Goal: Task Accomplishment & Management: Manage account settings

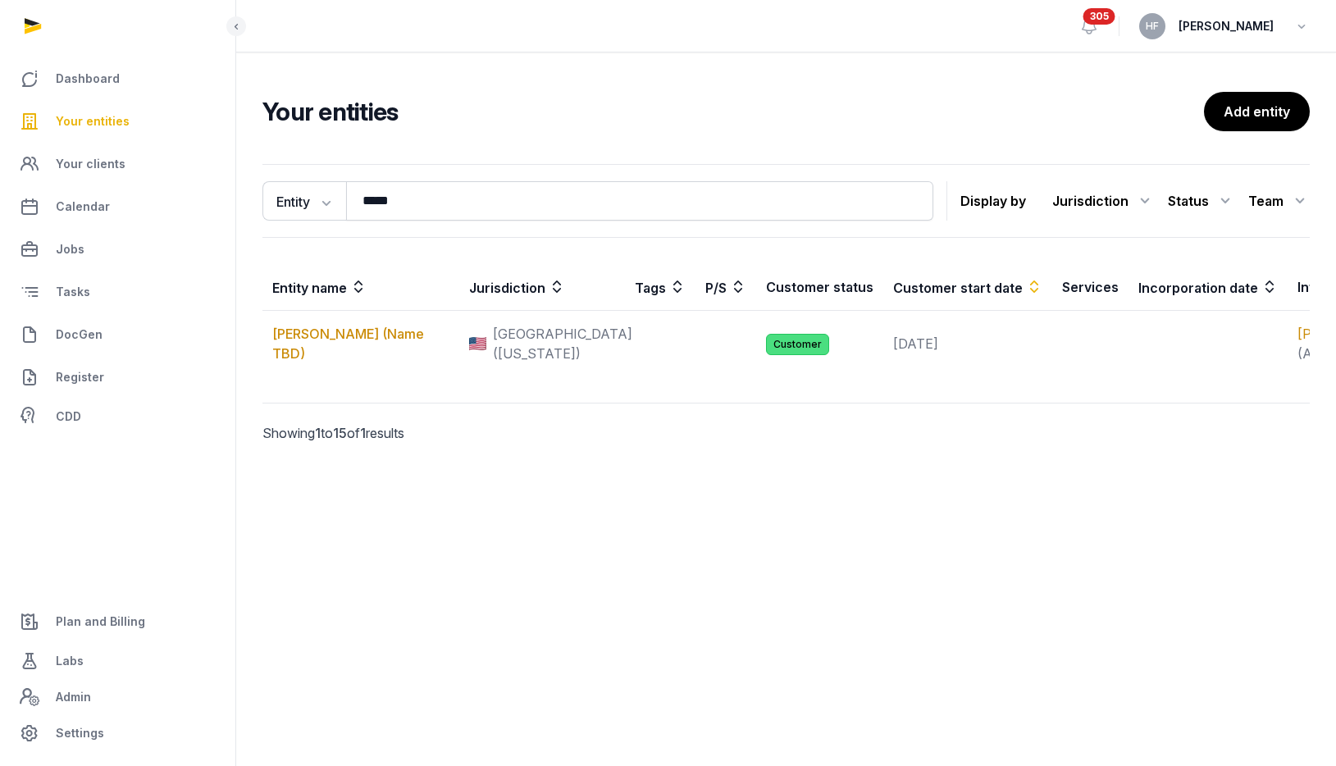
click at [110, 123] on span "Your entities" at bounding box center [93, 122] width 74 height 20
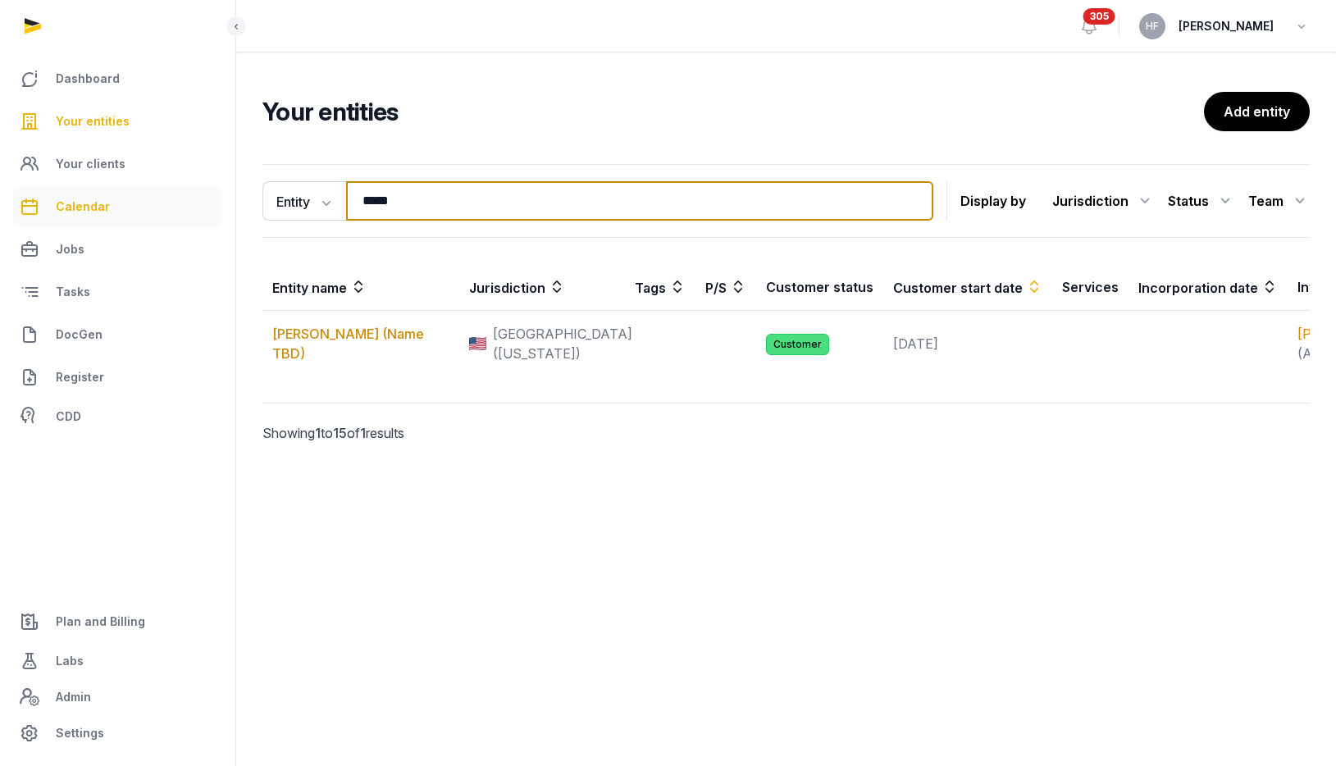
drag, startPoint x: 433, startPoint y: 208, endPoint x: 80, endPoint y: 187, distance: 353.3
click at [107, 187] on div "Dashboard Your entities Your clients Calendar Jobs Tasks DocGen Register CDD Pl…" at bounding box center [668, 383] width 1336 height 766
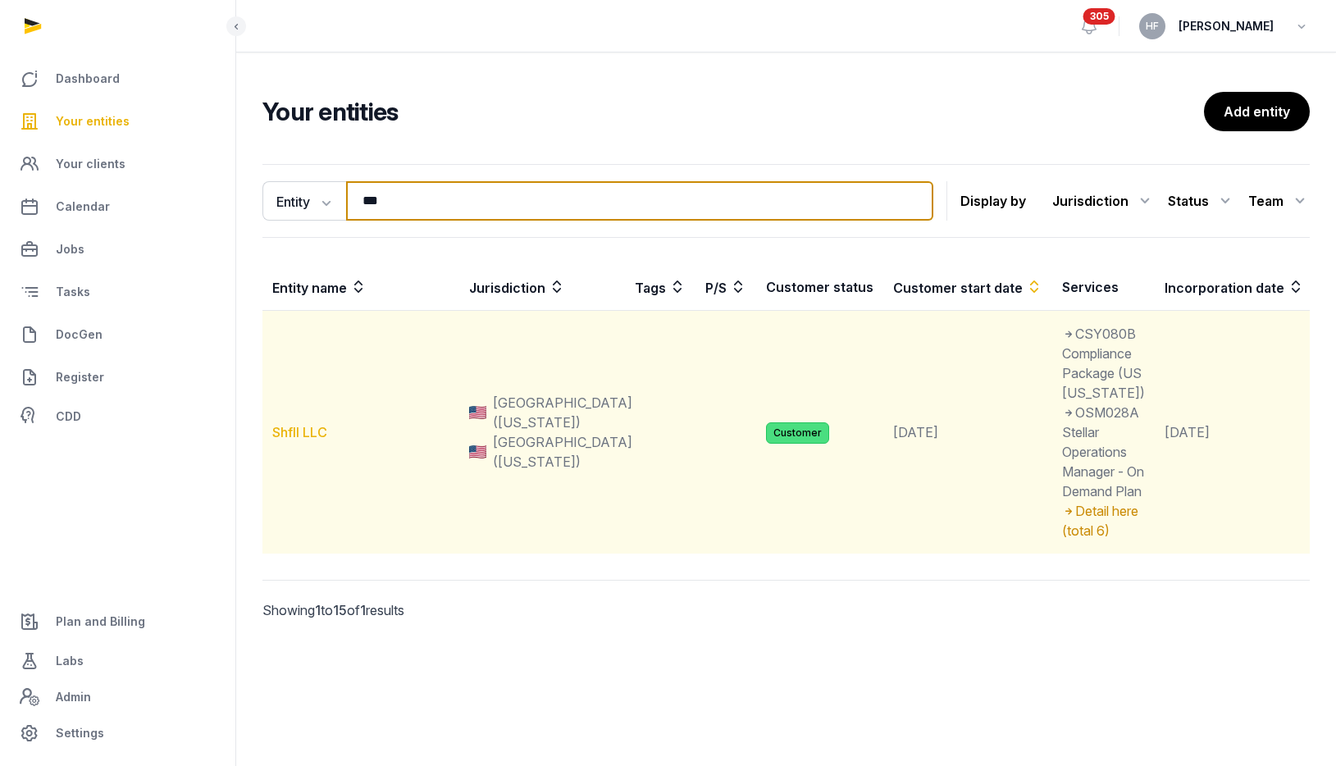
type input "***"
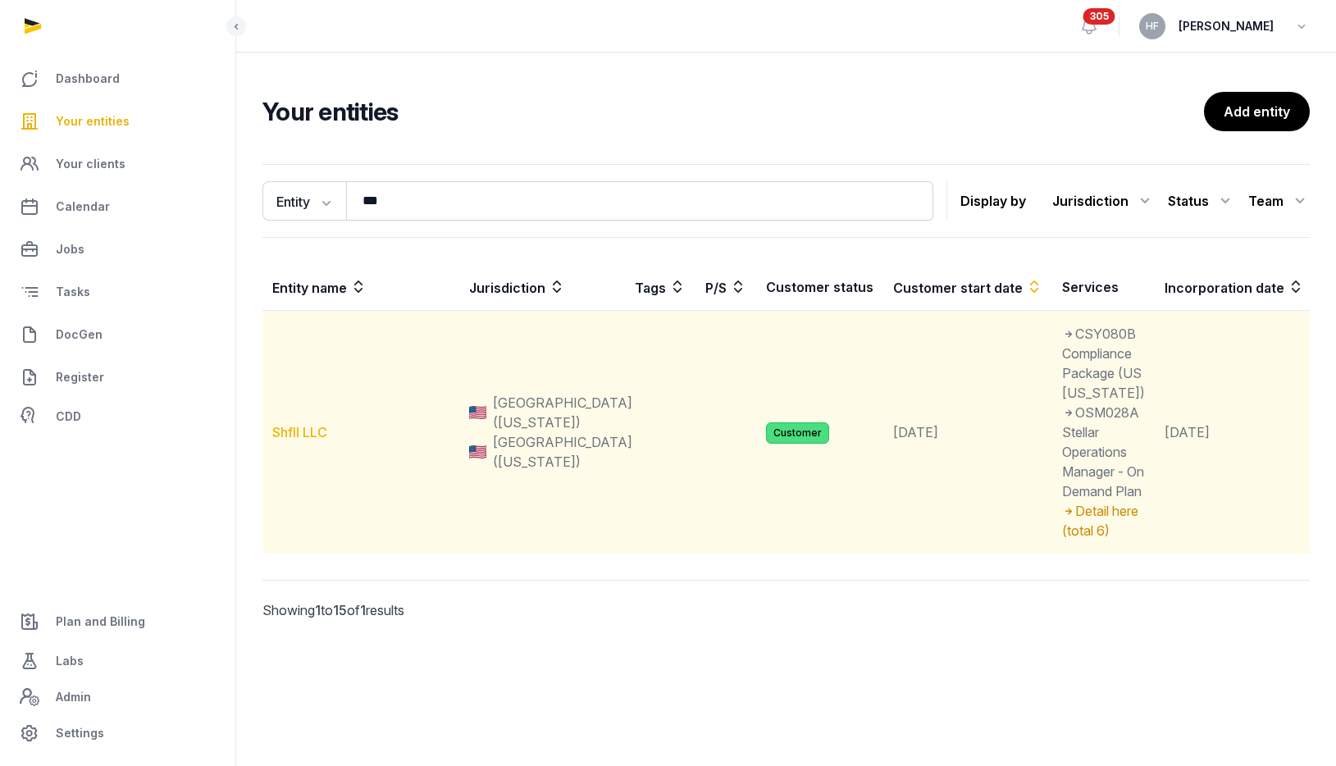
click at [315, 441] on link "Shfll LLC" at bounding box center [299, 432] width 55 height 16
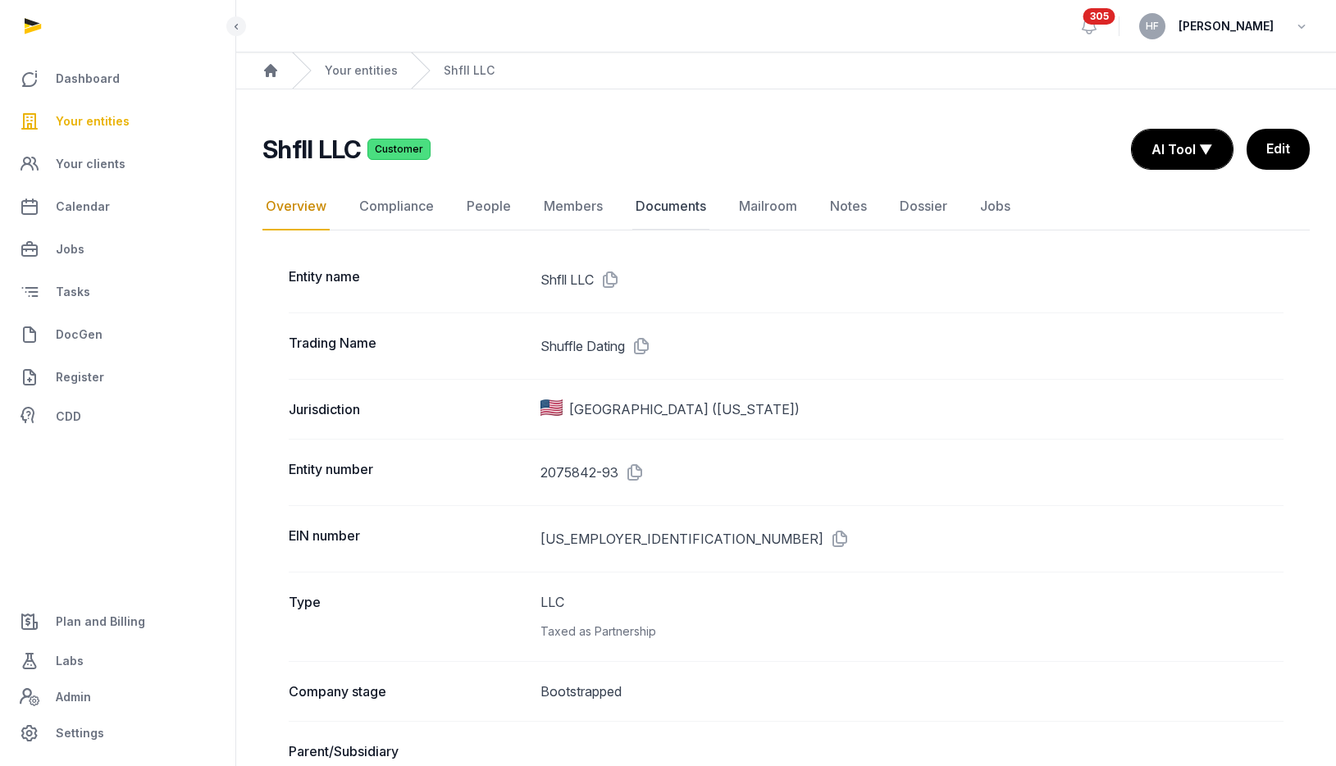
click at [687, 195] on link "Documents" at bounding box center [670, 207] width 77 height 48
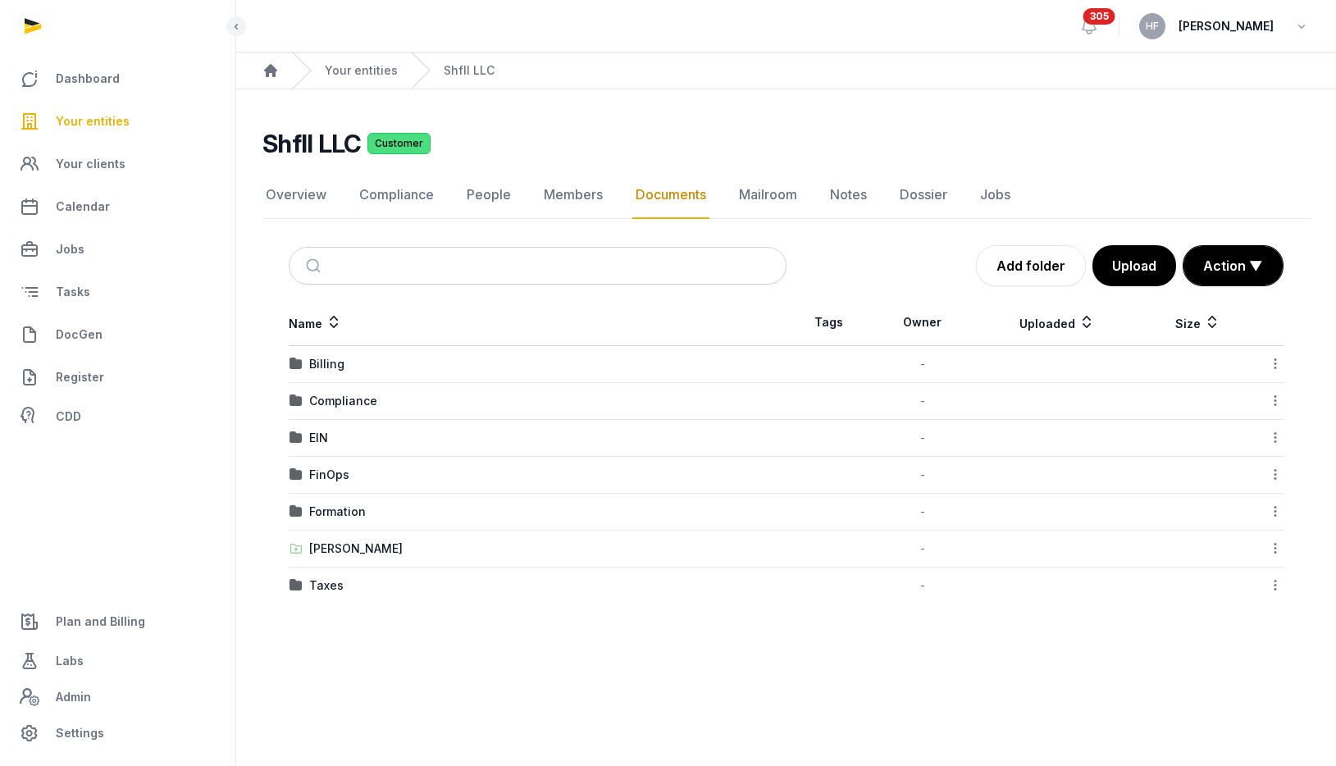
click at [340, 550] on div "Shared Folder" at bounding box center [356, 549] width 94 height 16
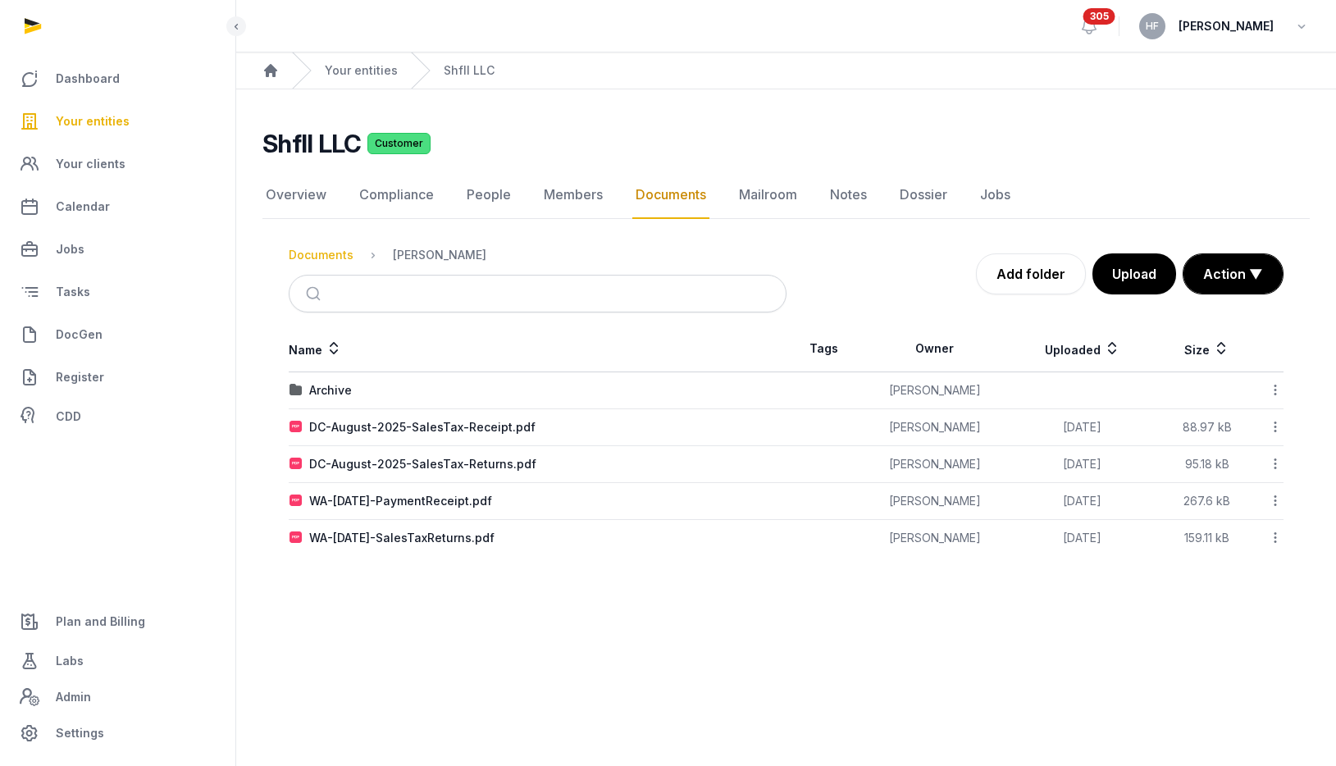
click at [325, 260] on div "Documents" at bounding box center [321, 255] width 65 height 16
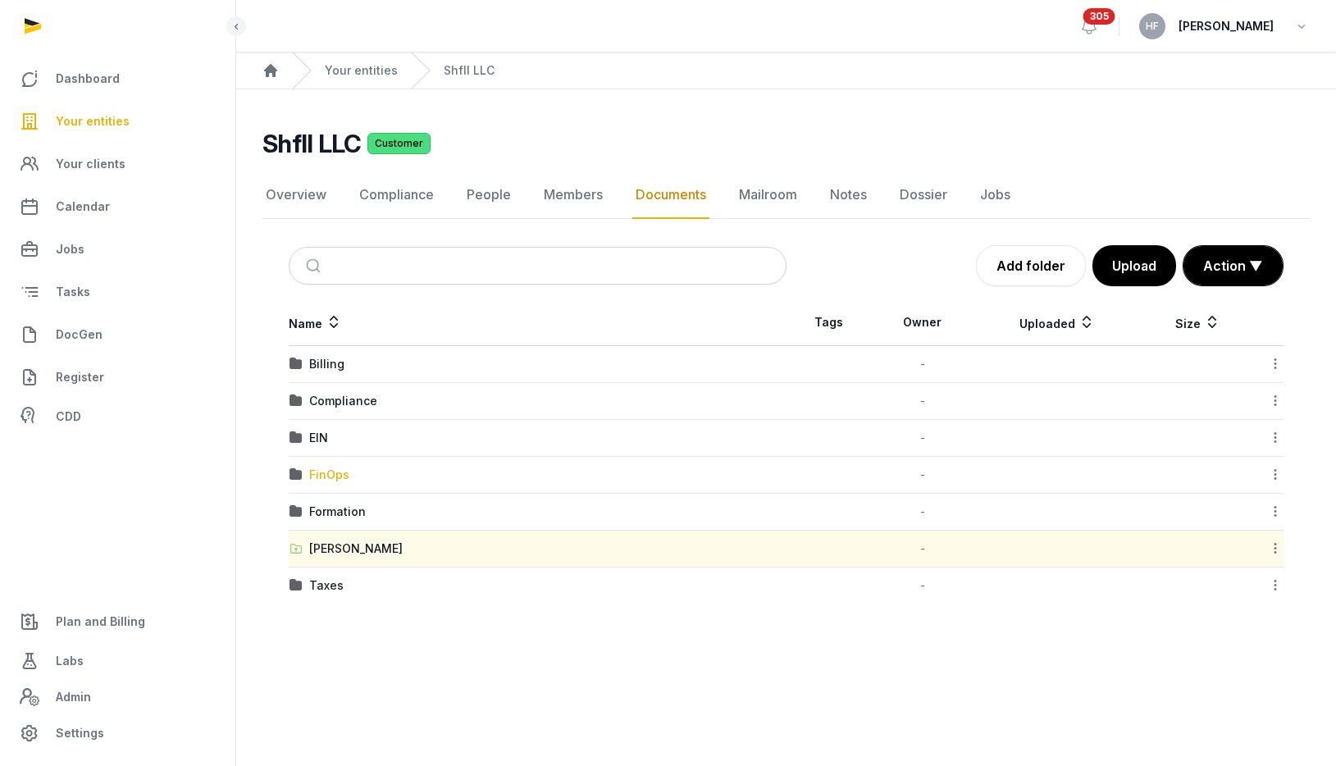
click at [338, 472] on div "FinOps" at bounding box center [329, 475] width 40 height 16
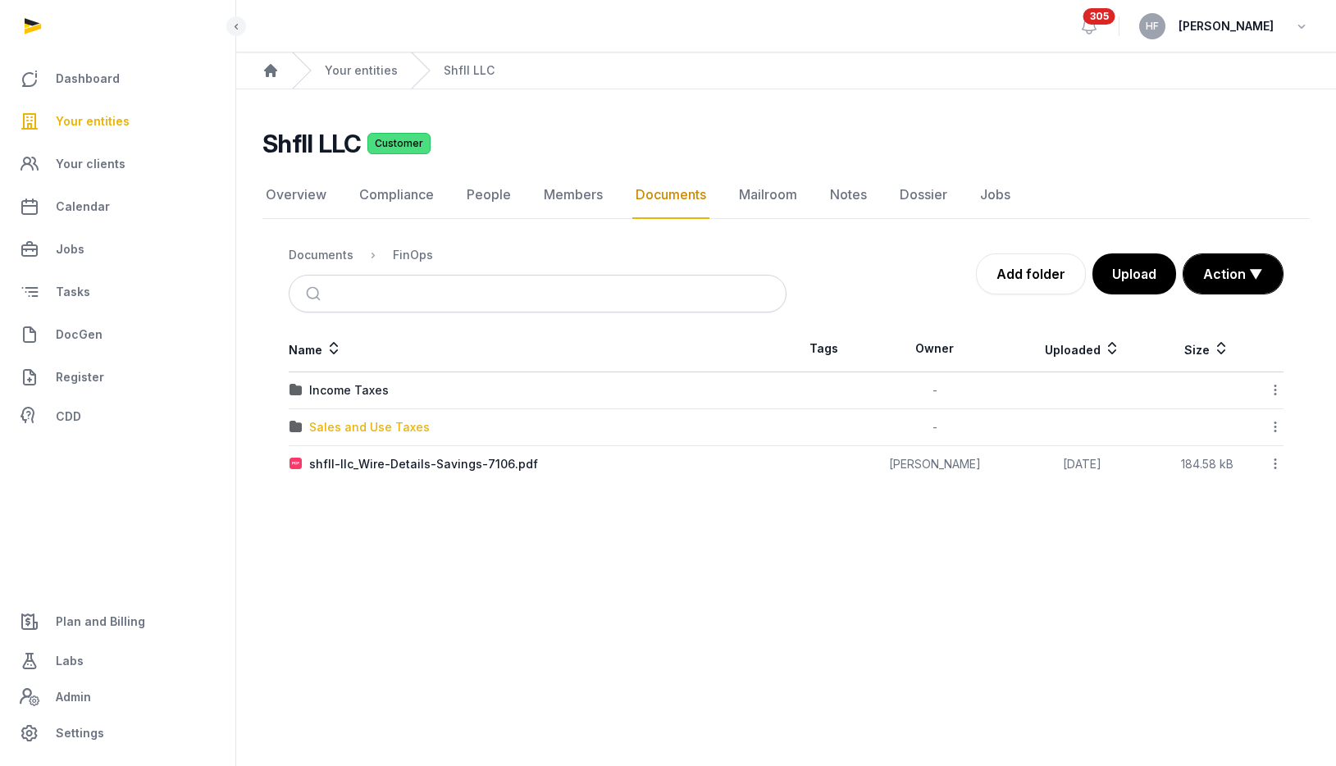
click at [390, 426] on div "Sales and Use Taxes" at bounding box center [369, 427] width 121 height 16
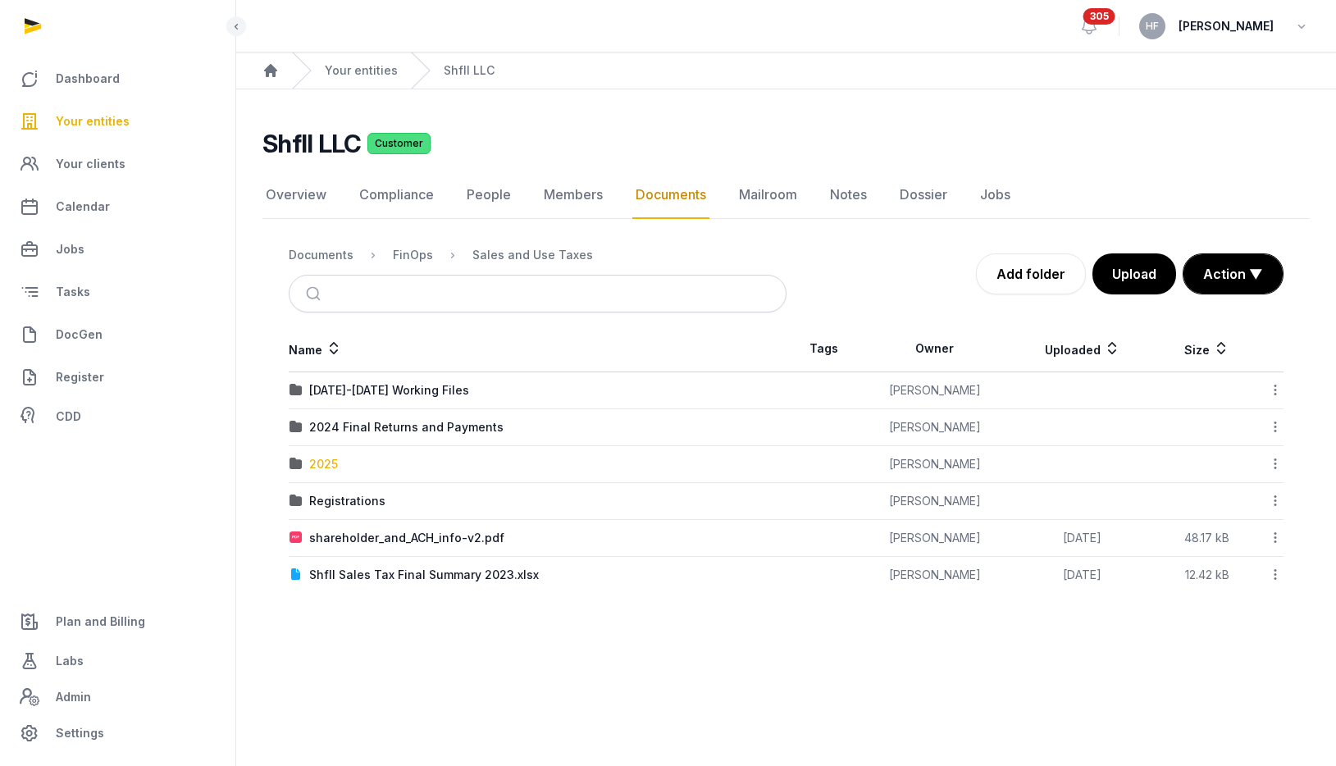
click at [320, 463] on div "2025" at bounding box center [323, 464] width 29 height 16
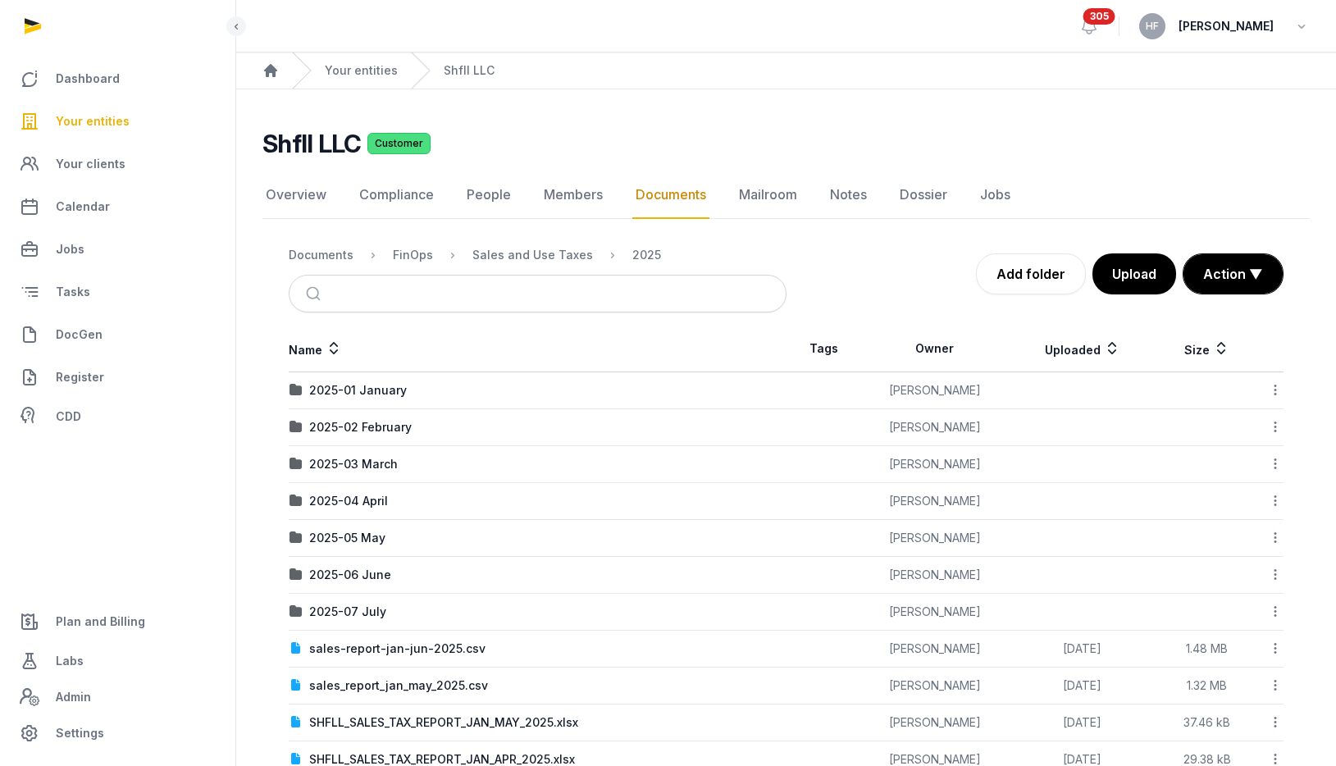
scroll to position [44, 0]
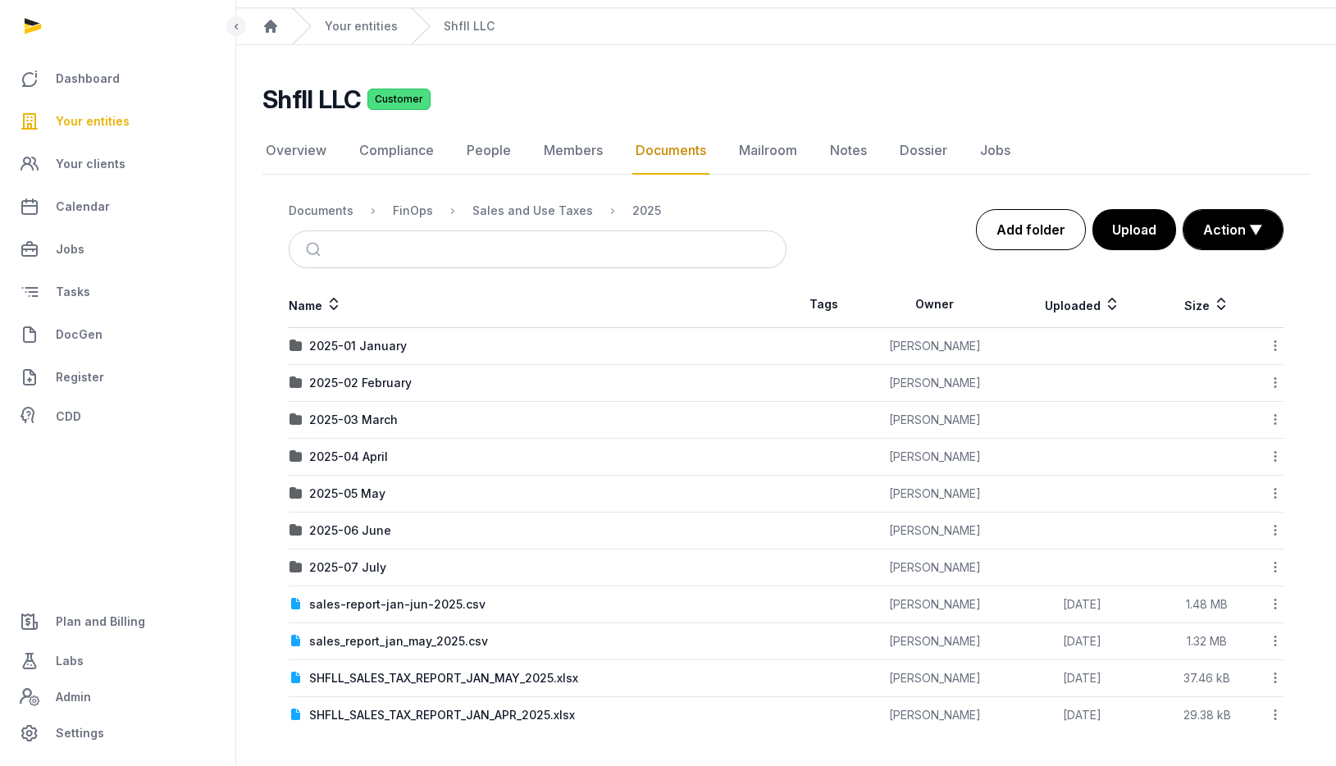
click at [1051, 233] on link "Add folder" at bounding box center [1031, 229] width 110 height 41
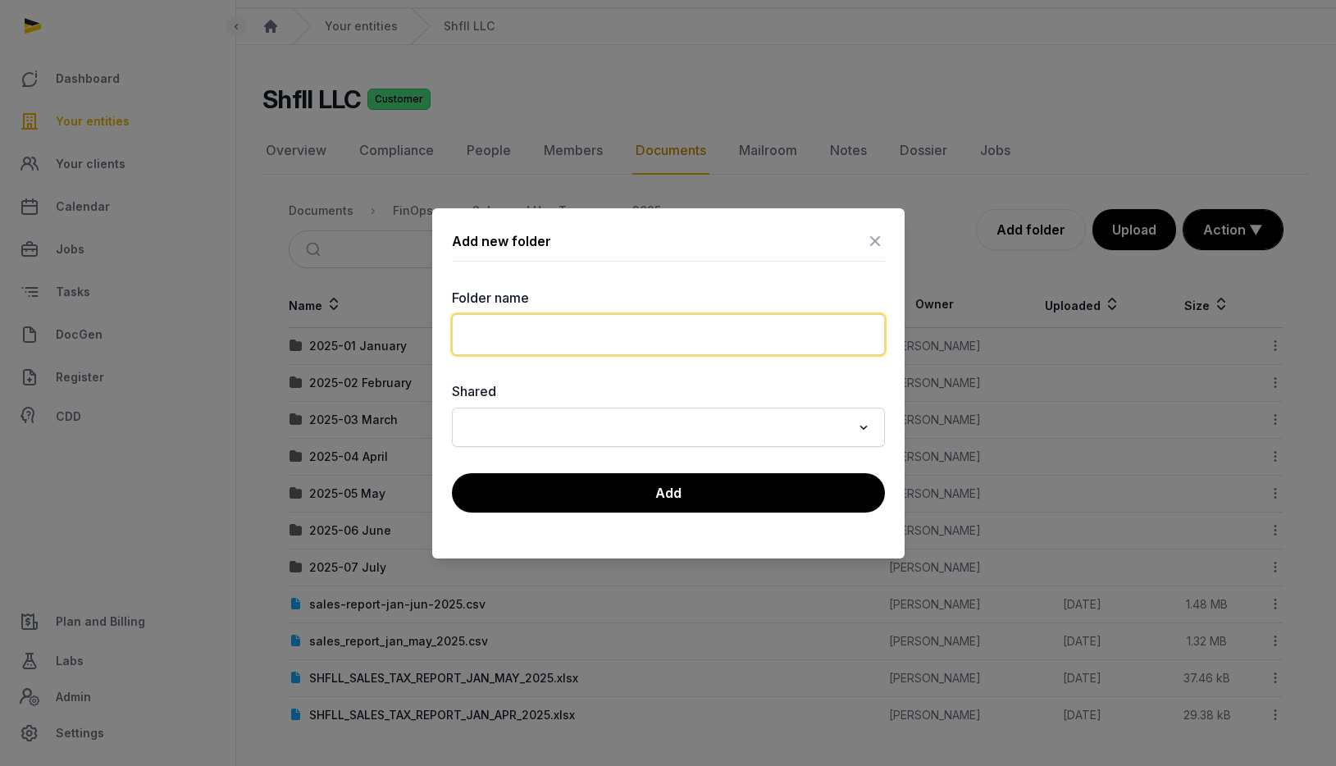
click at [549, 331] on input "text" at bounding box center [668, 334] width 433 height 41
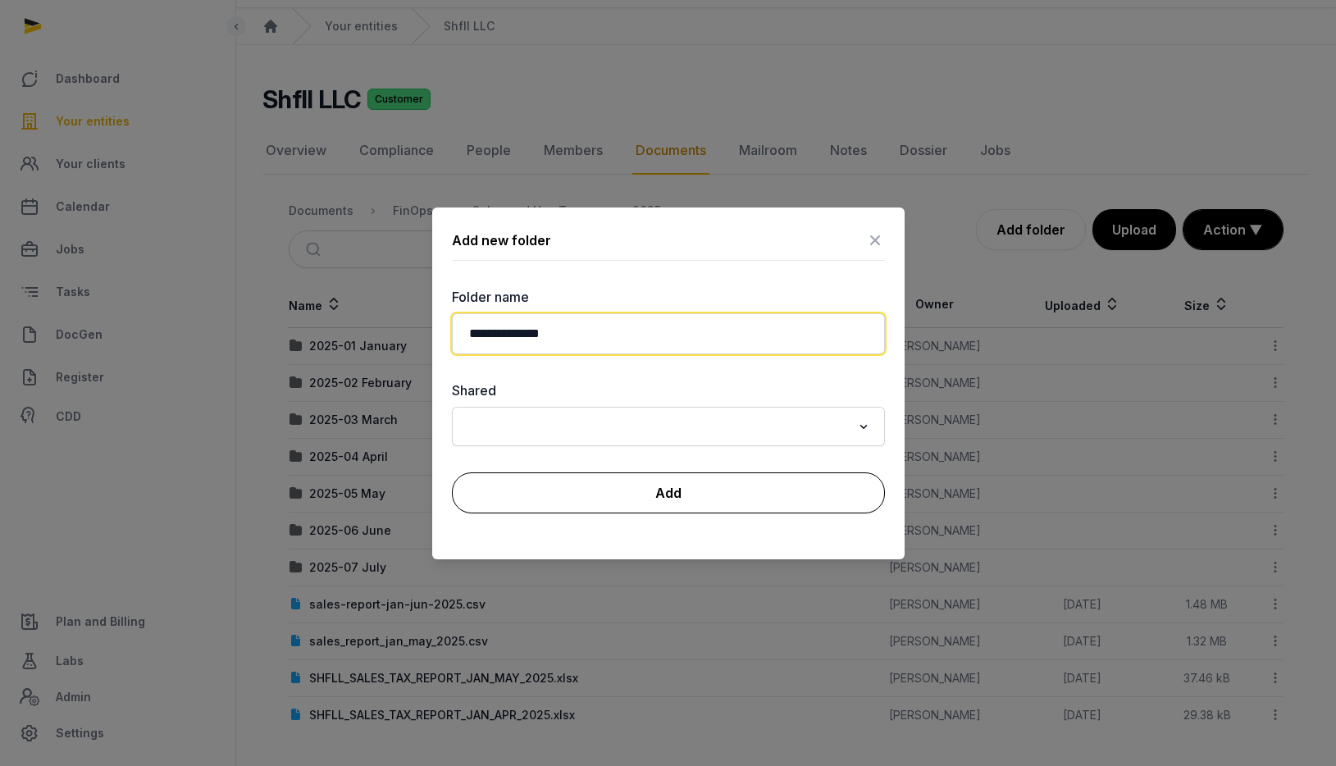
type input "**********"
click at [631, 496] on button "Add" at bounding box center [668, 493] width 433 height 41
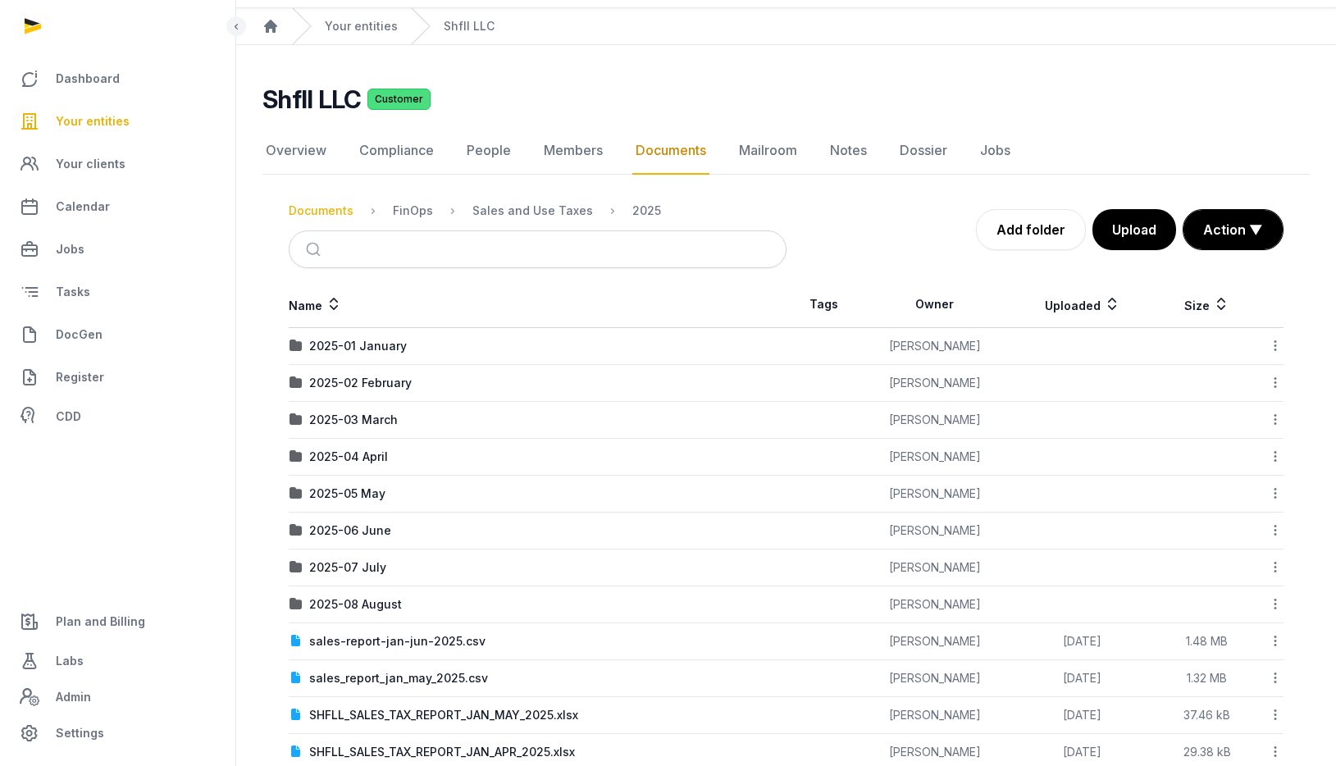
click at [326, 206] on div "Documents" at bounding box center [321, 211] width 65 height 16
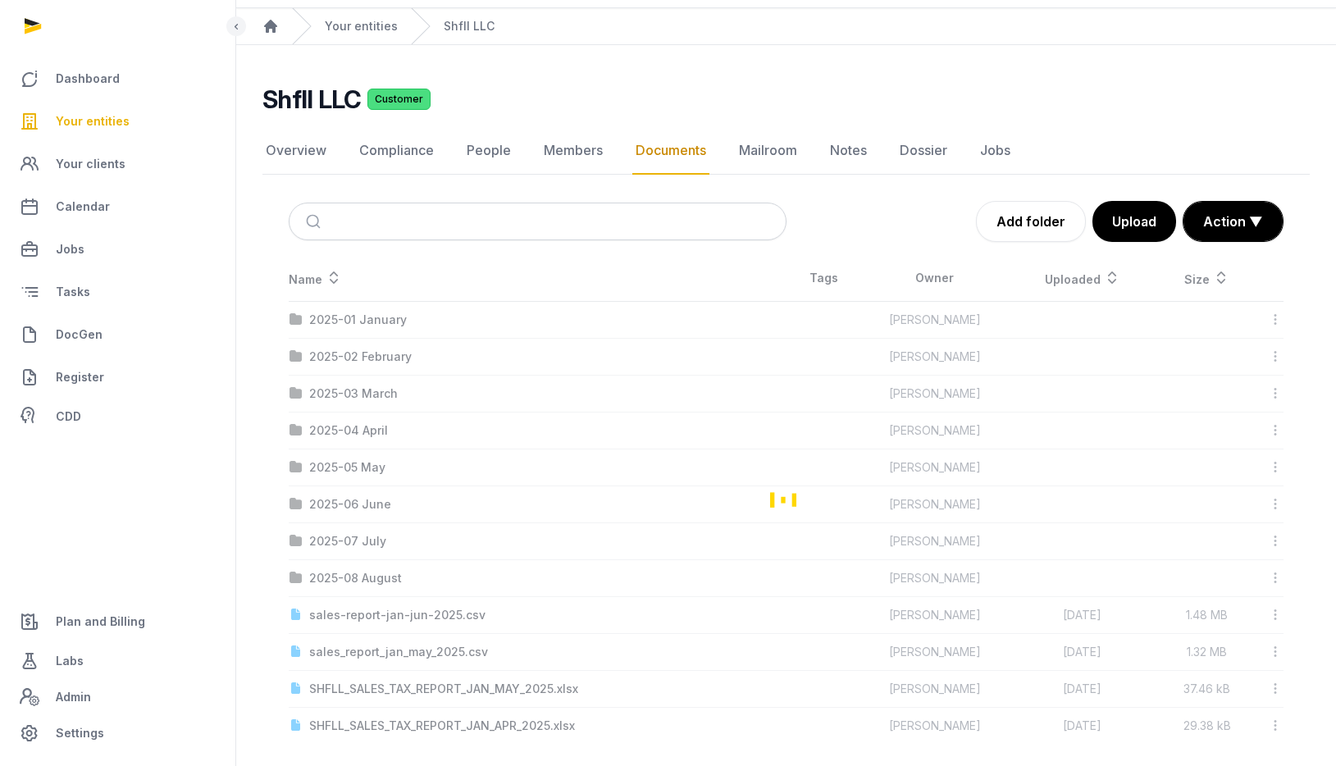
scroll to position [0, 0]
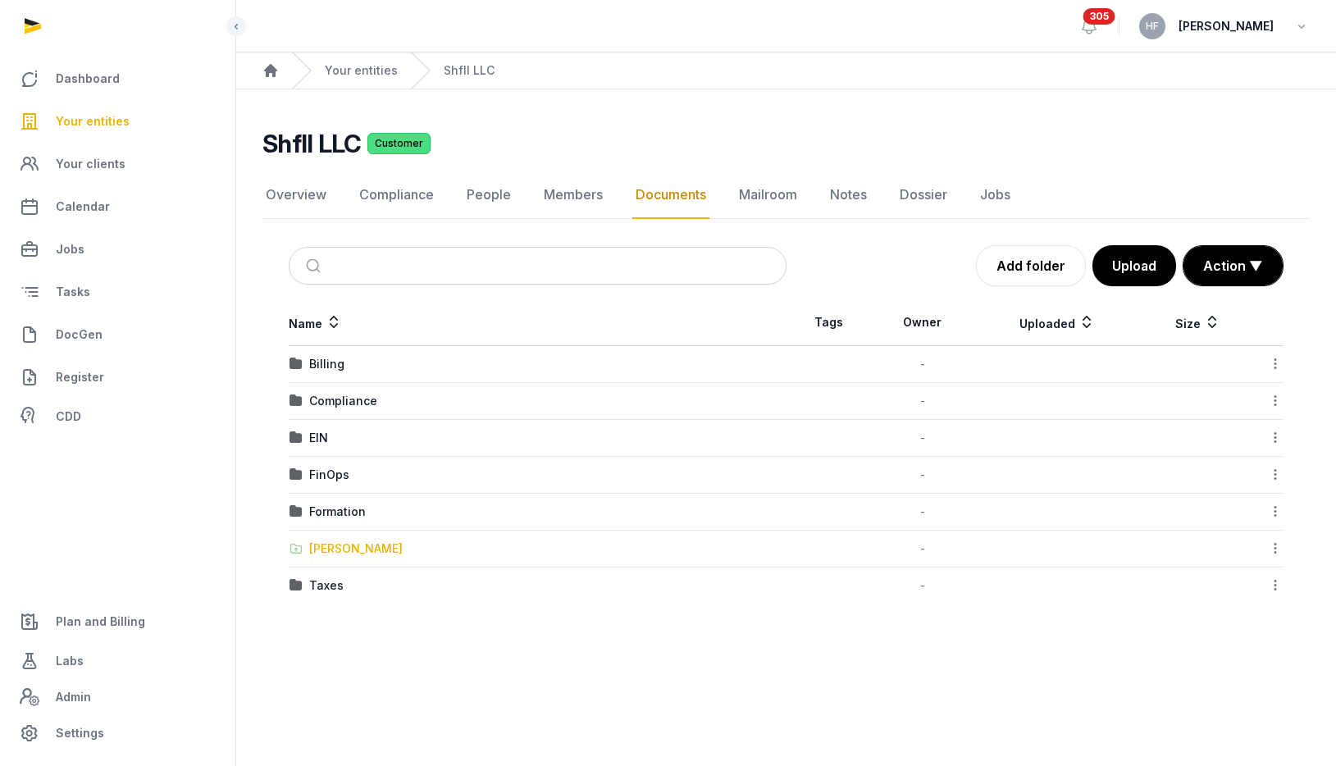
click at [363, 550] on div "Shared Folder" at bounding box center [356, 549] width 94 height 16
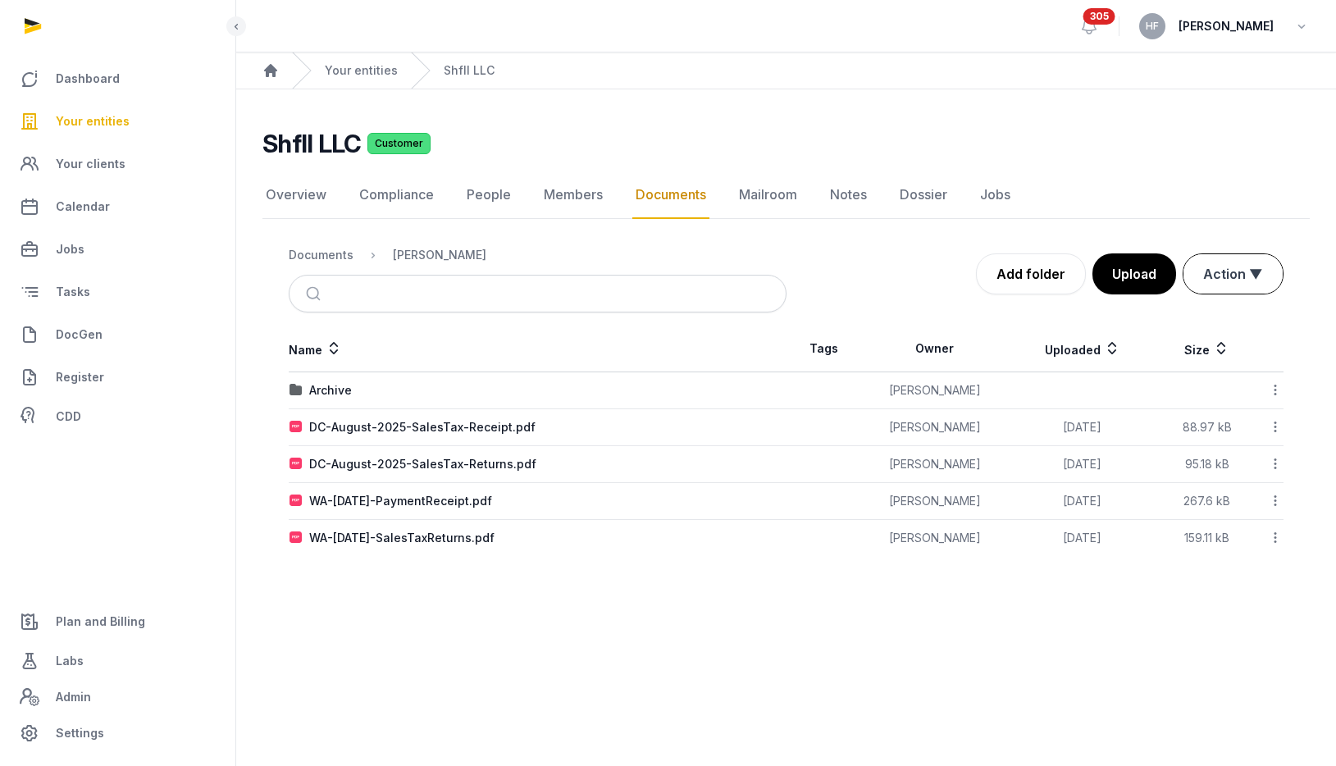
click at [1231, 271] on button "Action ▼" at bounding box center [1233, 273] width 99 height 39
click at [1208, 315] on div "Start select" at bounding box center [1218, 309] width 131 height 33
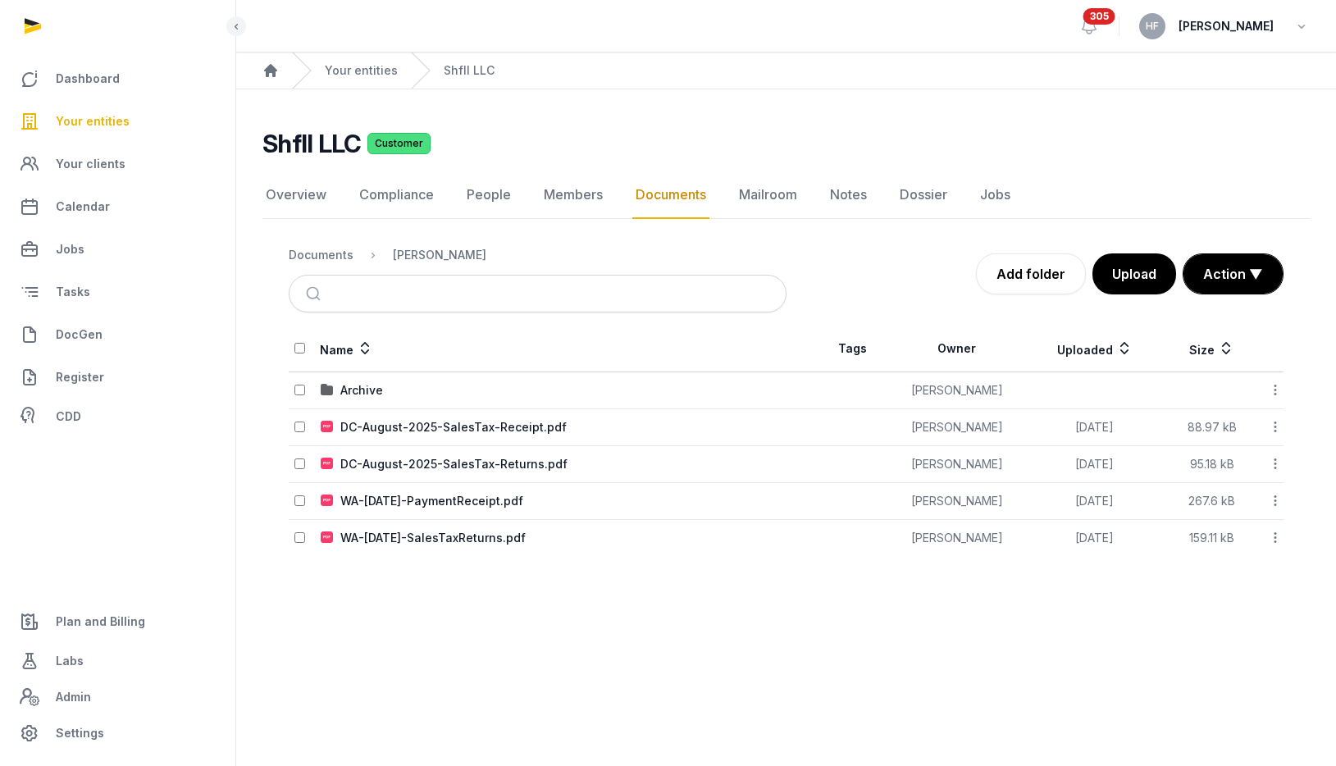
click at [290, 459] on td at bounding box center [304, 464] width 31 height 37
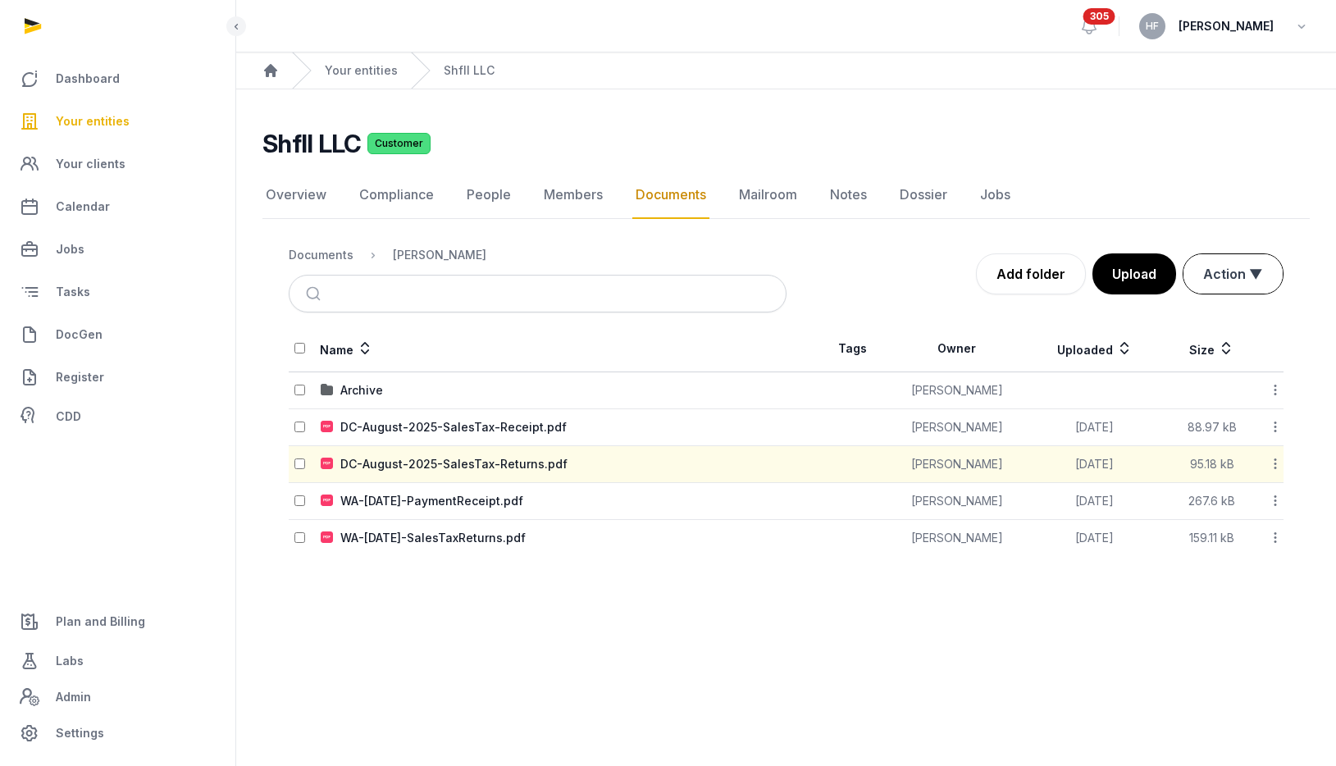
click at [1251, 281] on button "Action ▼" at bounding box center [1233, 273] width 99 height 39
click at [1221, 336] on div "Move" at bounding box center [1218, 342] width 131 height 33
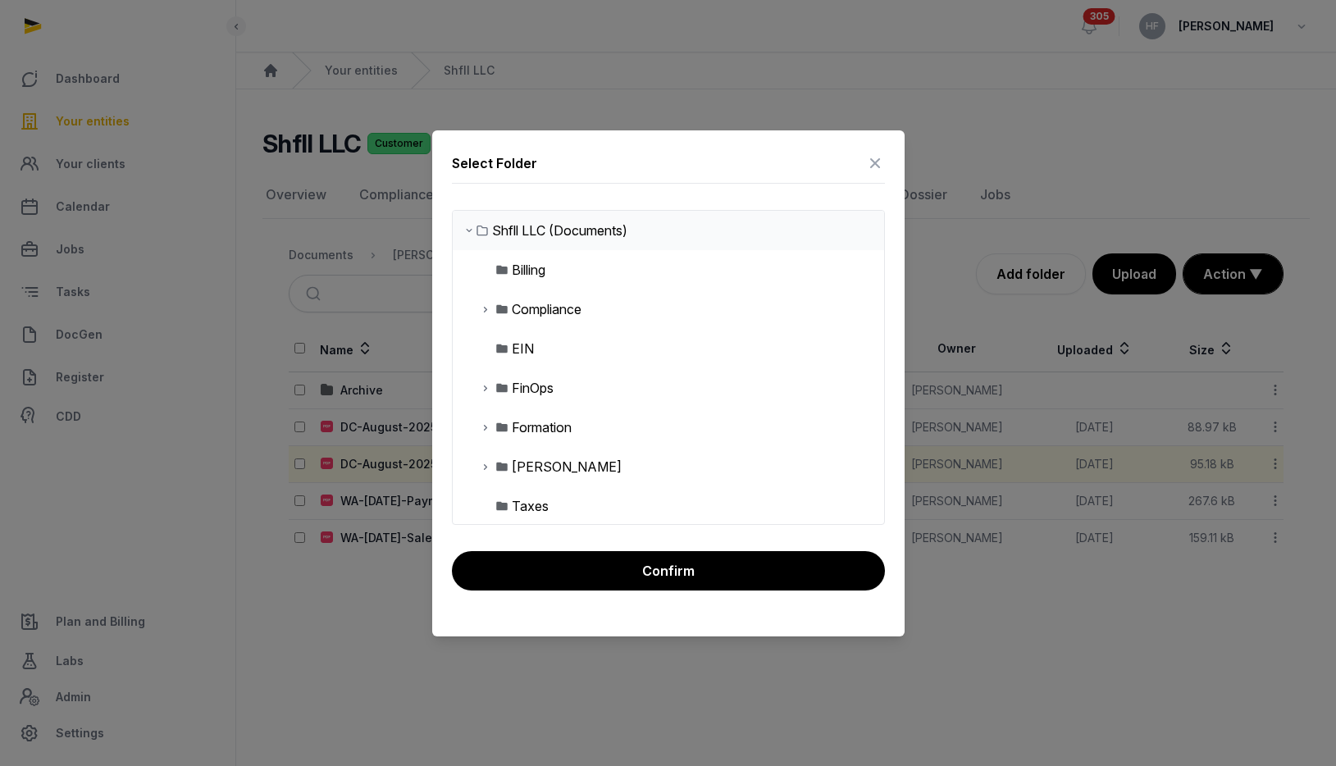
click at [489, 388] on icon at bounding box center [485, 388] width 13 height 20
click at [584, 472] on div "Sales and Use Taxes" at bounding box center [588, 467] width 126 height 20
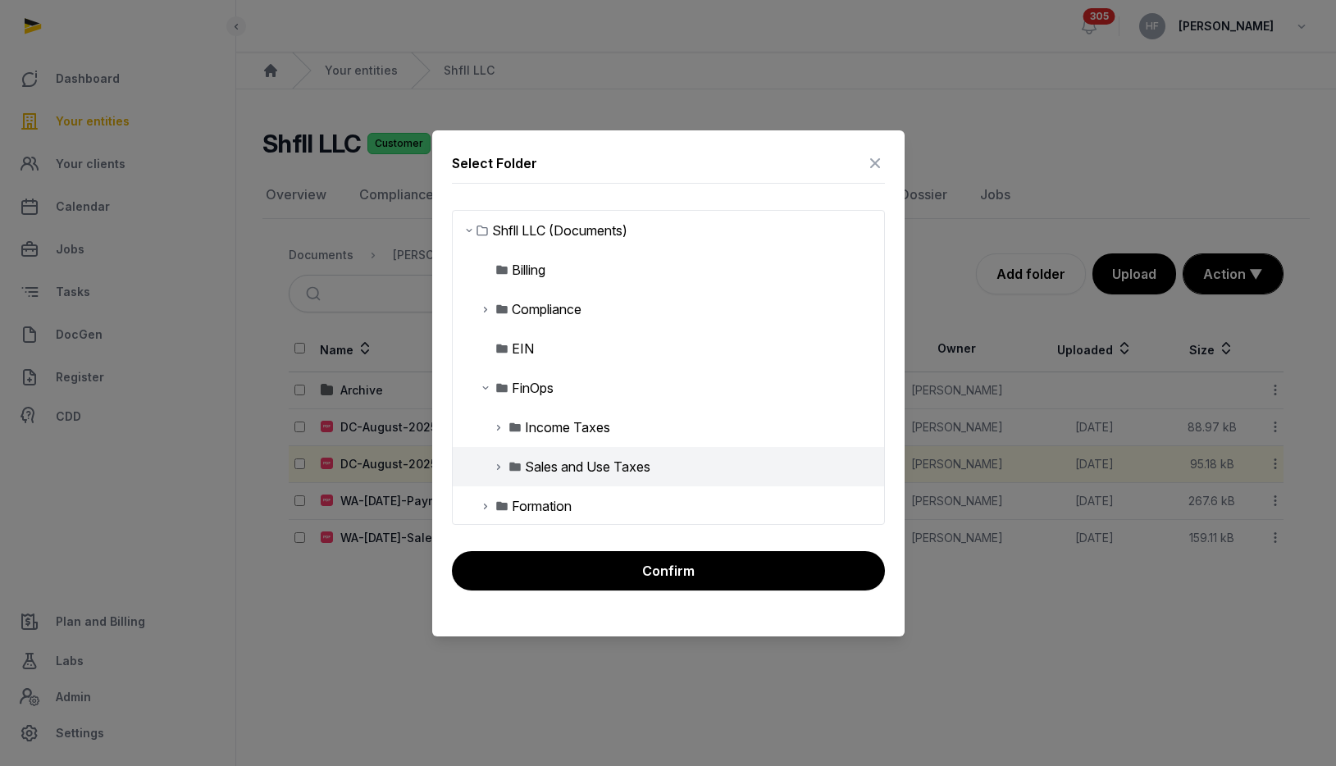
click at [494, 468] on icon at bounding box center [498, 467] width 13 height 20
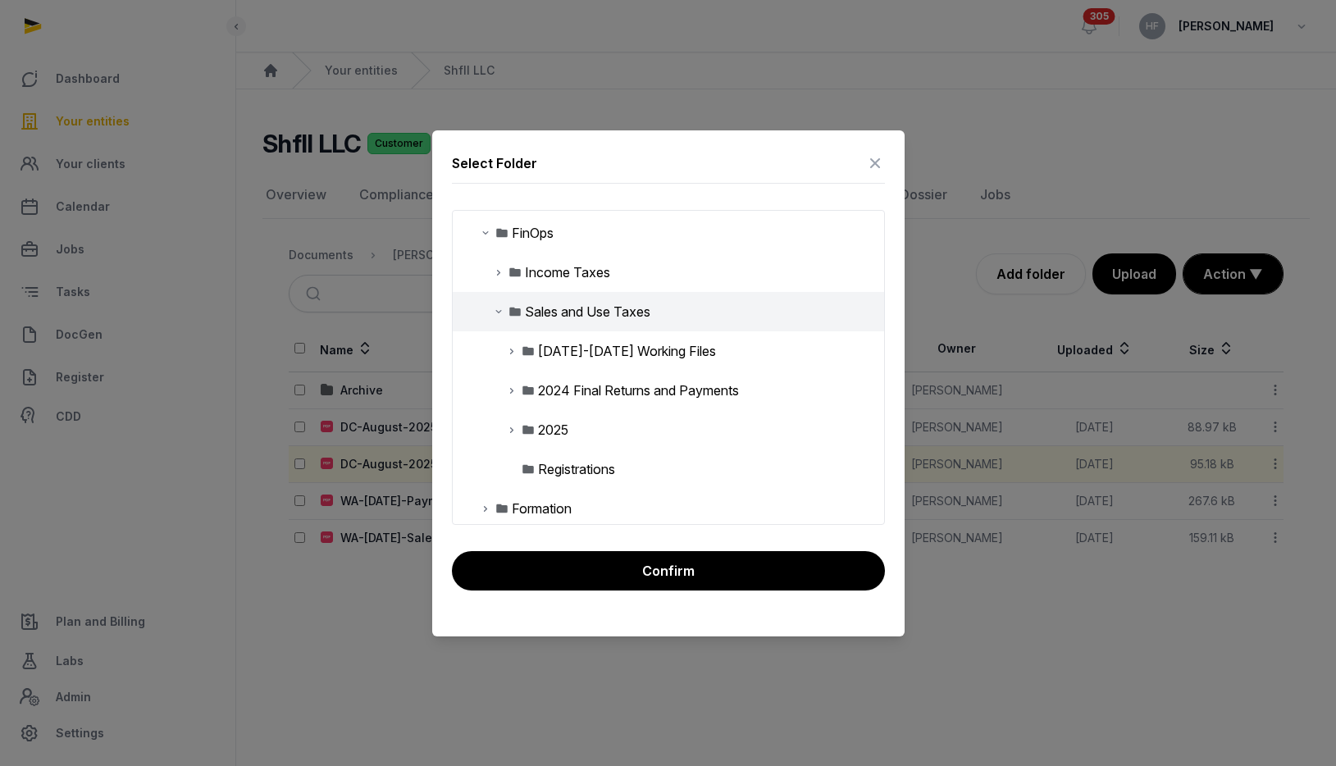
scroll to position [160, 0]
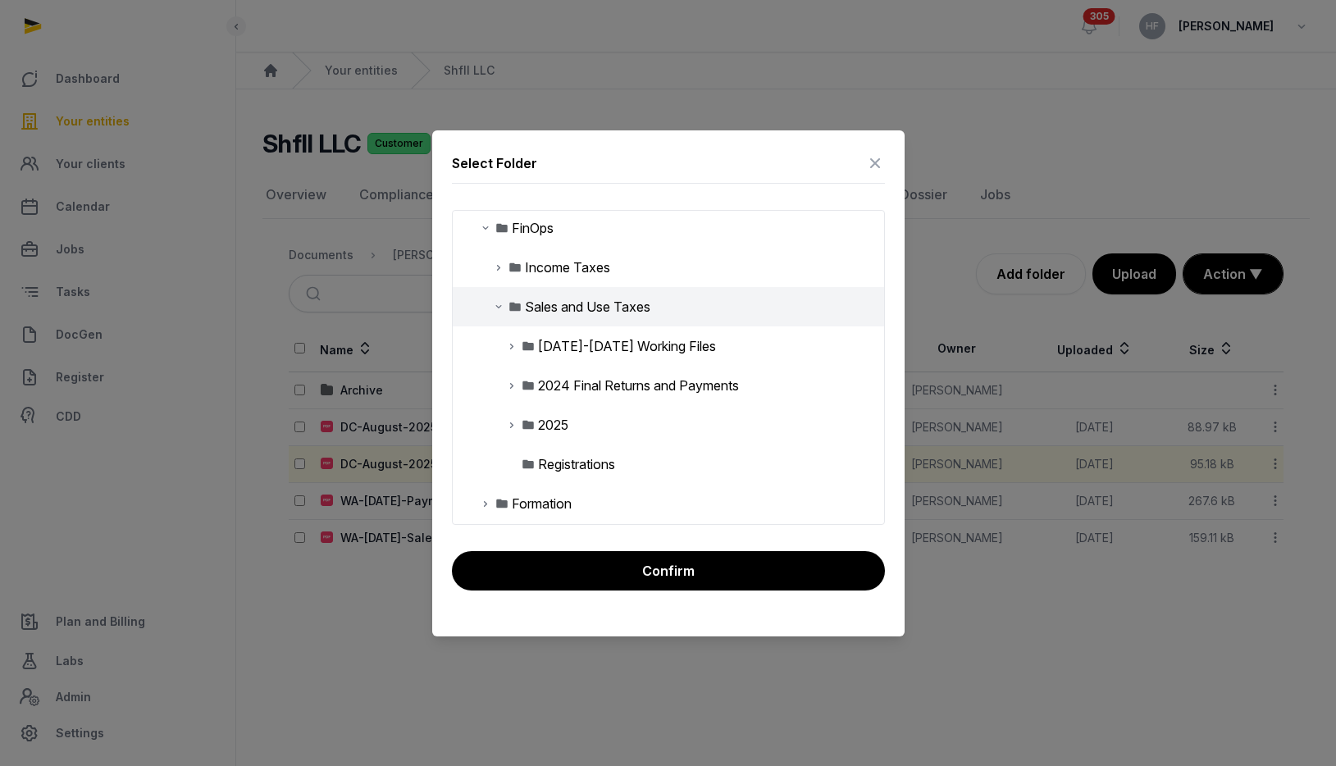
click at [546, 416] on div "2025" at bounding box center [553, 425] width 30 height 20
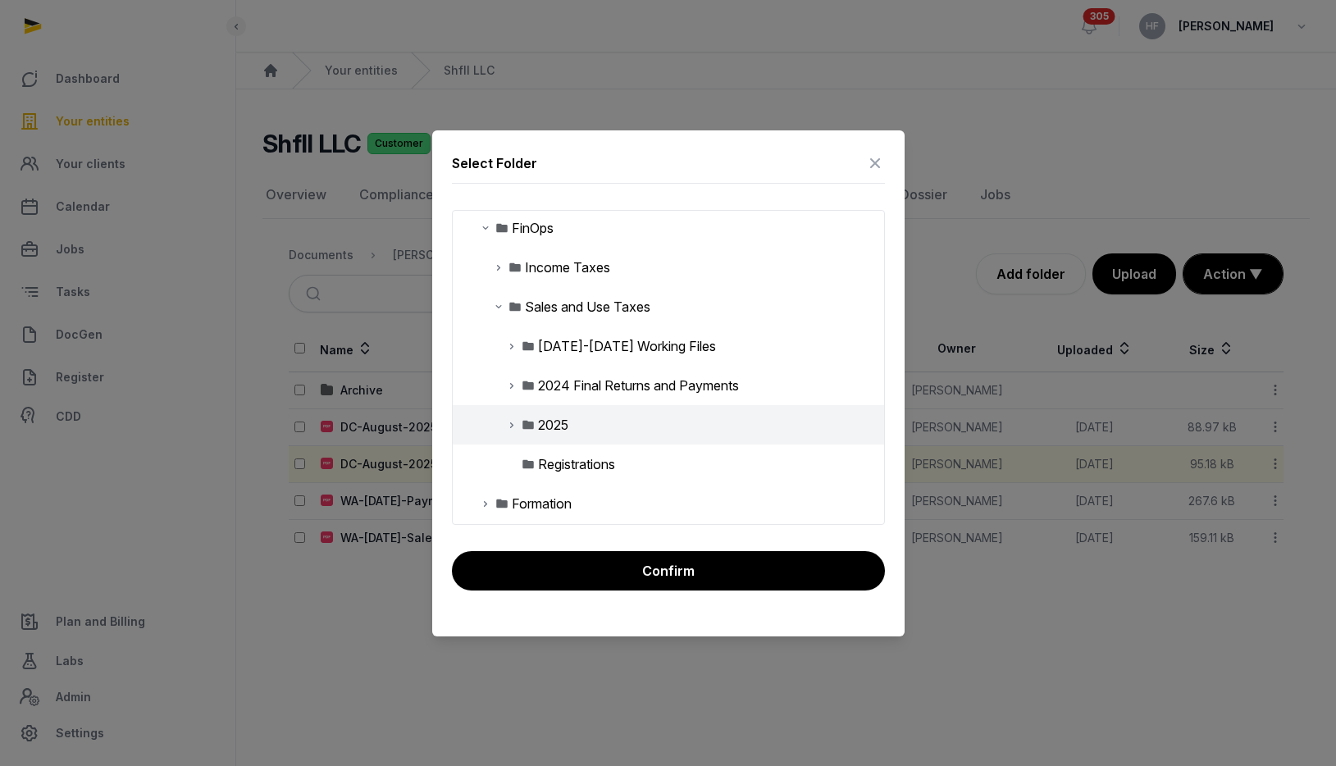
click at [505, 424] on icon at bounding box center [511, 425] width 13 height 20
click at [560, 427] on div "2025" at bounding box center [553, 425] width 30 height 20
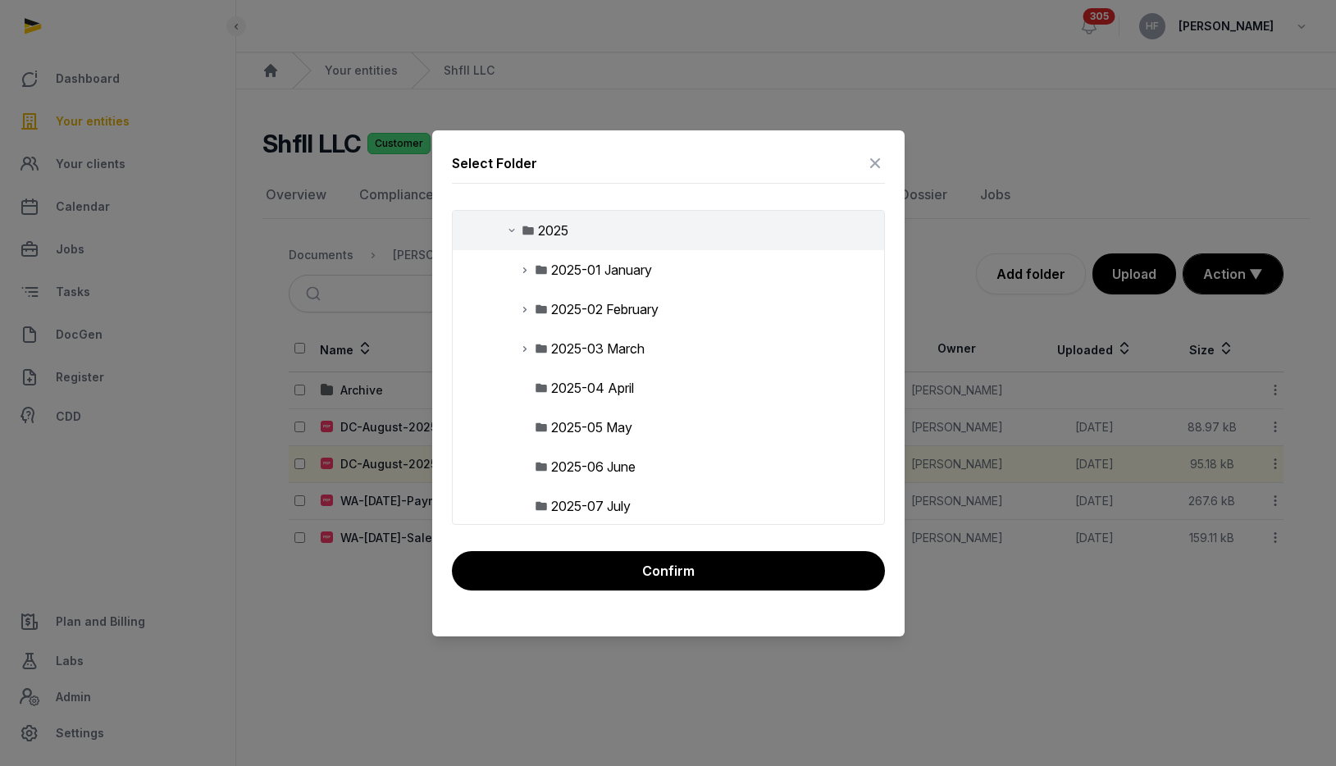
scroll to position [418, 0]
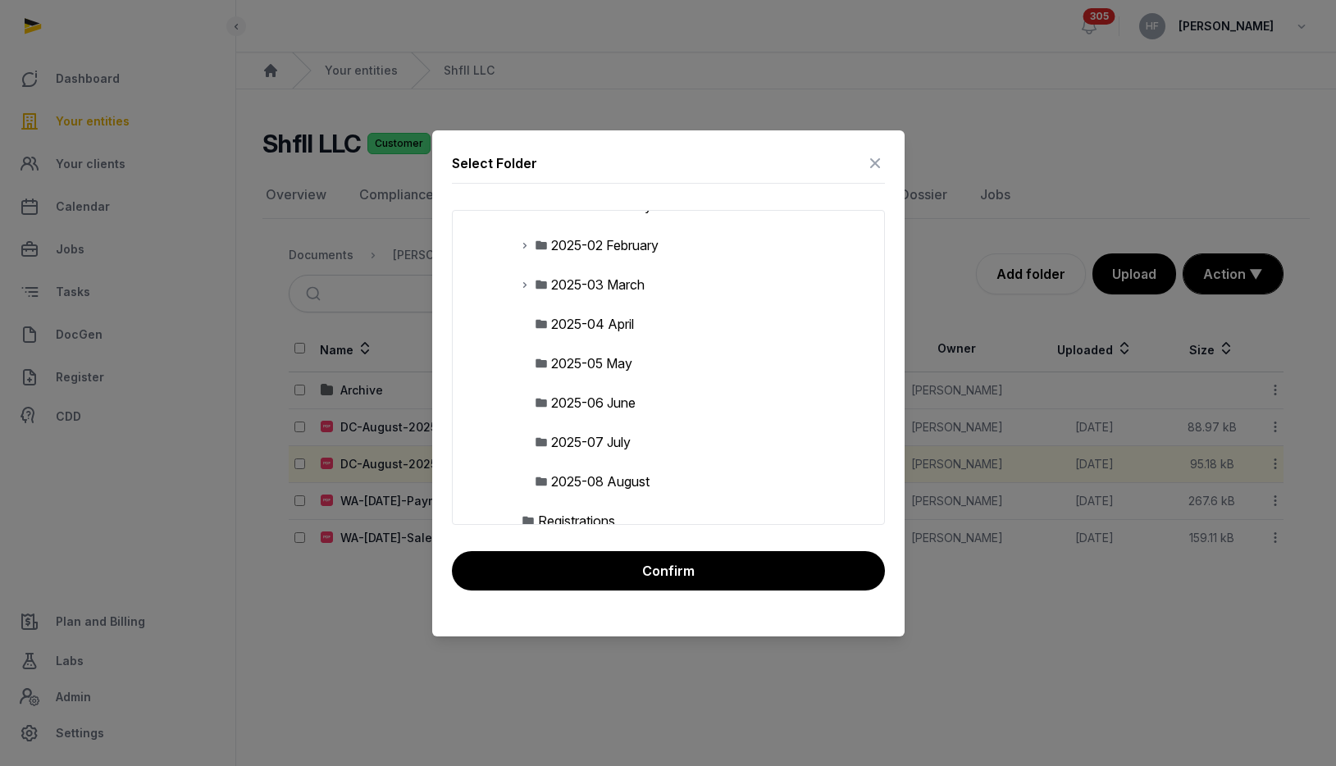
click at [610, 480] on div "2025-08 August" at bounding box center [600, 482] width 98 height 20
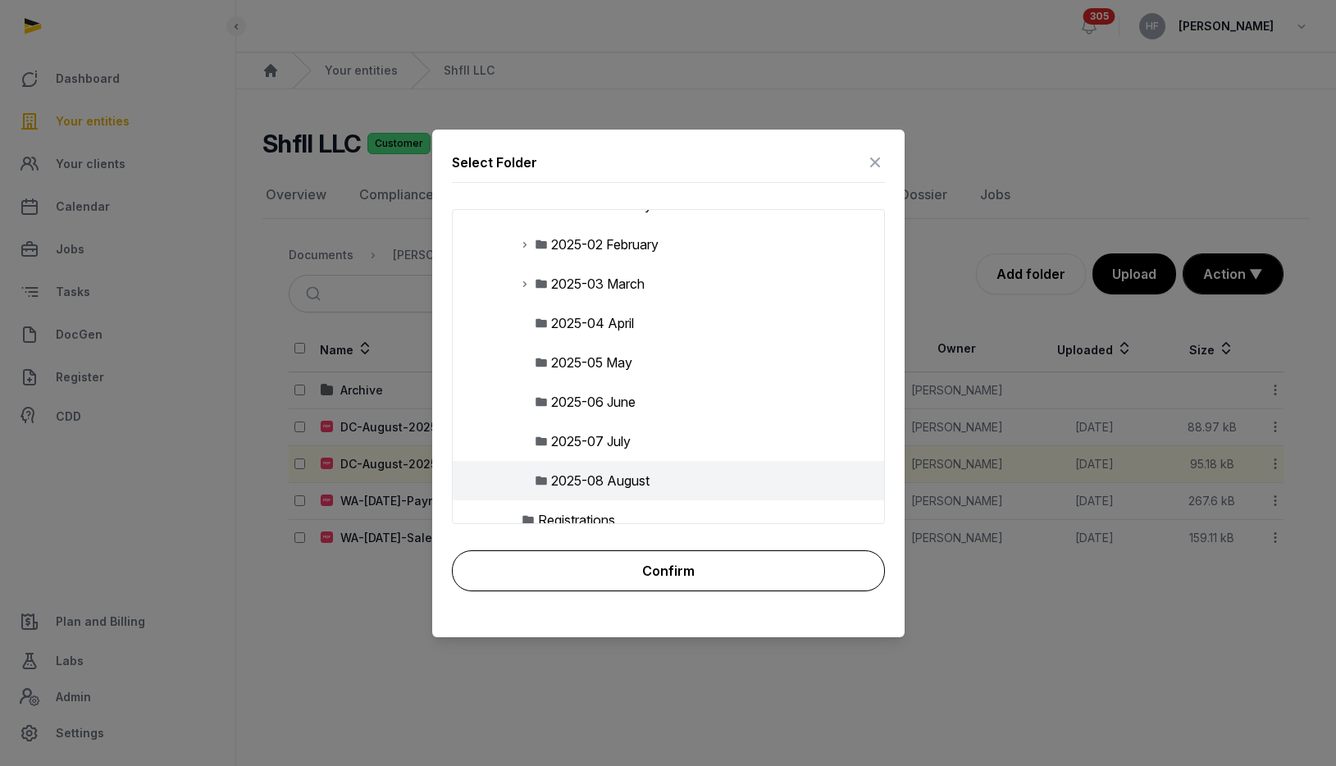
click at [662, 588] on button "Confirm" at bounding box center [668, 570] width 433 height 41
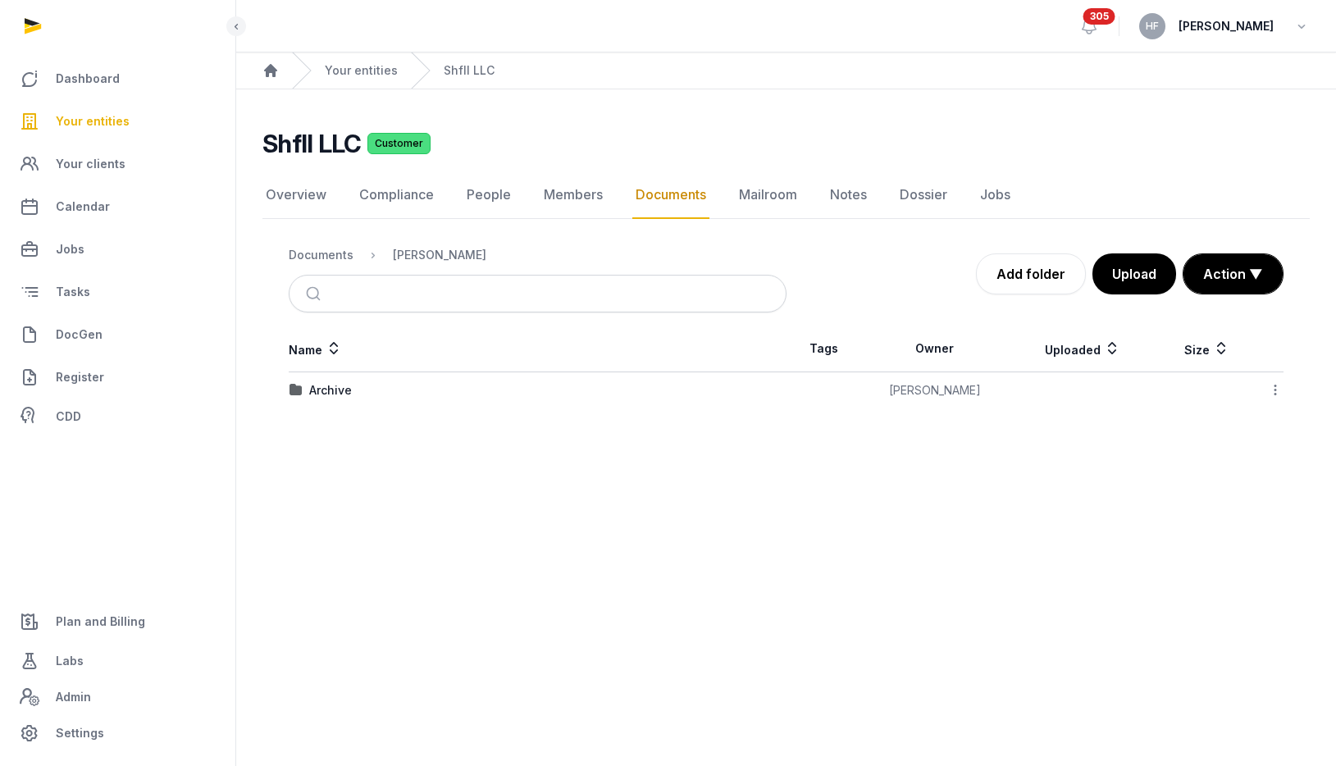
click at [321, 272] on nav "Documents Shared Folder" at bounding box center [538, 254] width 498 height 39
click at [319, 261] on div "Documents" at bounding box center [321, 255] width 65 height 16
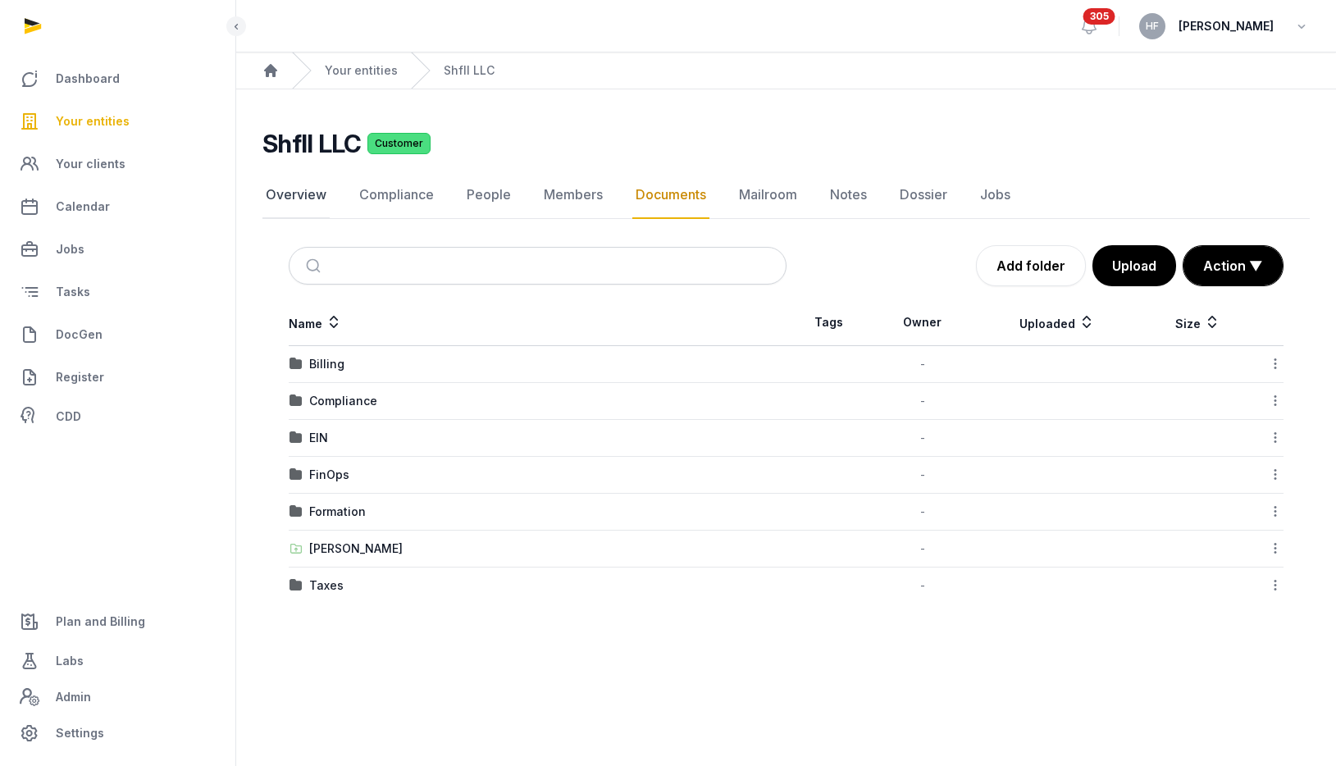
click at [292, 192] on link "Overview" at bounding box center [296, 195] width 67 height 48
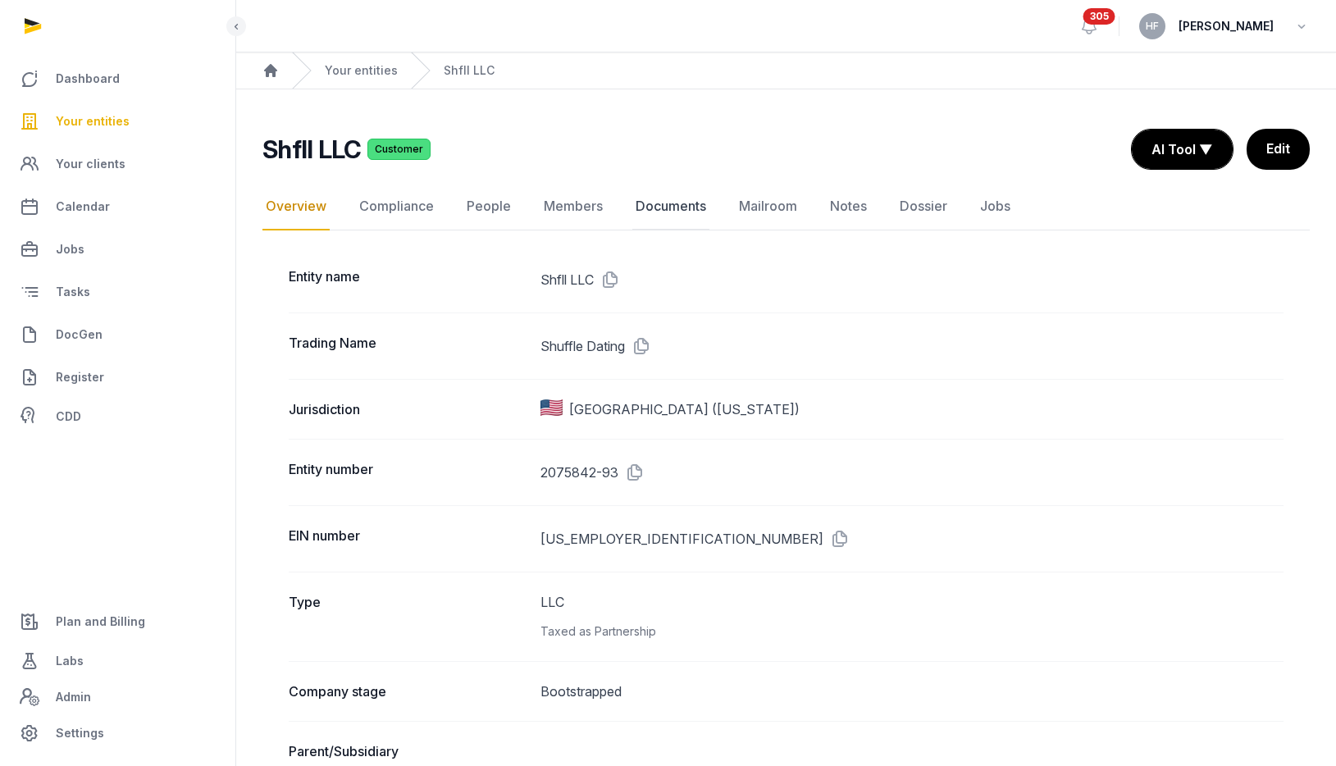
click at [698, 208] on link "Documents" at bounding box center [670, 207] width 77 height 48
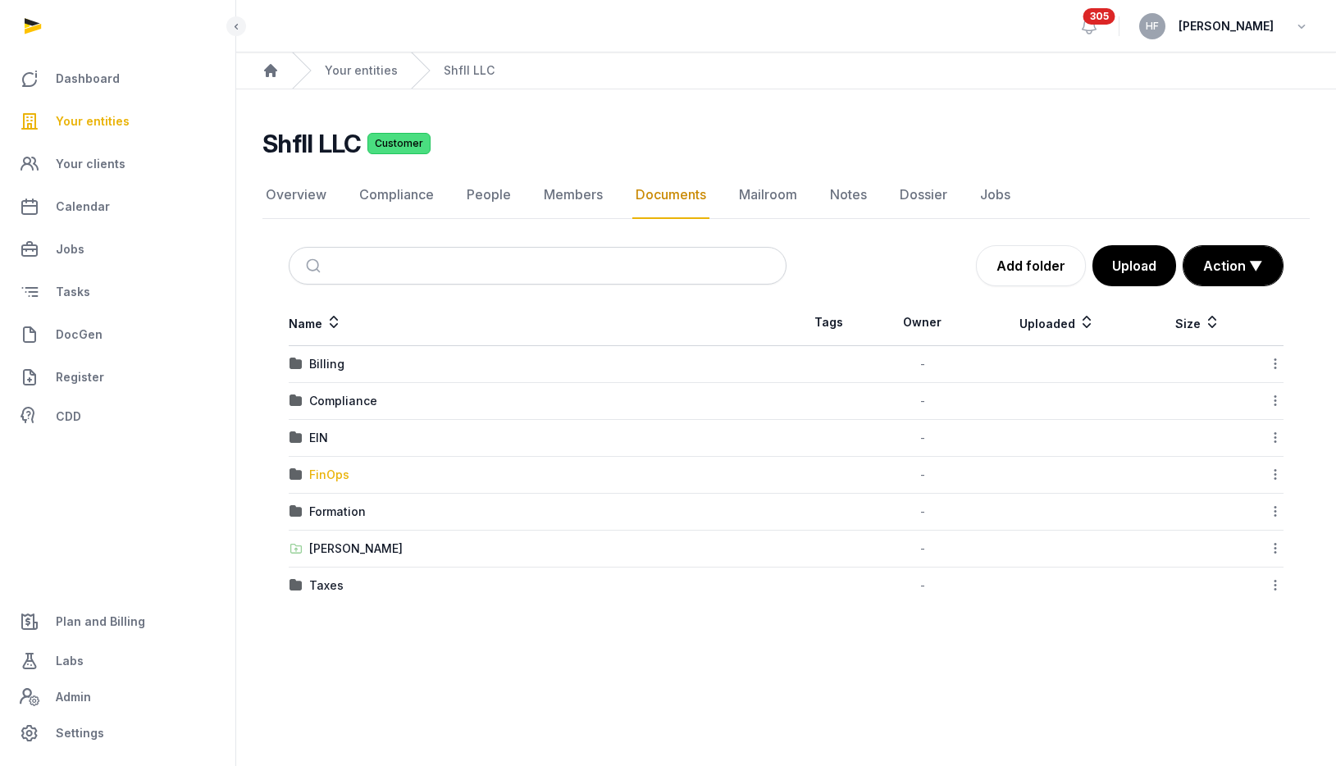
click at [338, 467] on div "FinOps" at bounding box center [329, 475] width 40 height 16
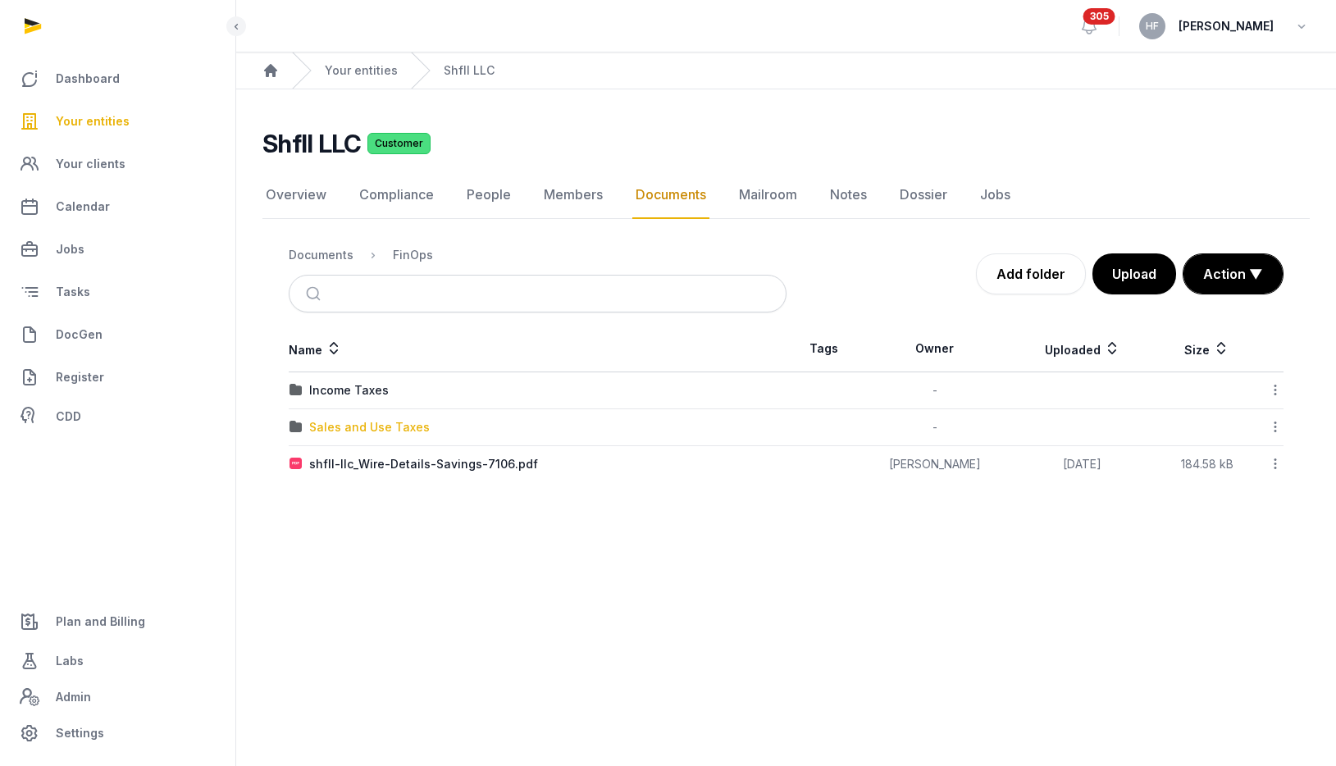
click at [400, 425] on div "Sales and Use Taxes" at bounding box center [369, 427] width 121 height 16
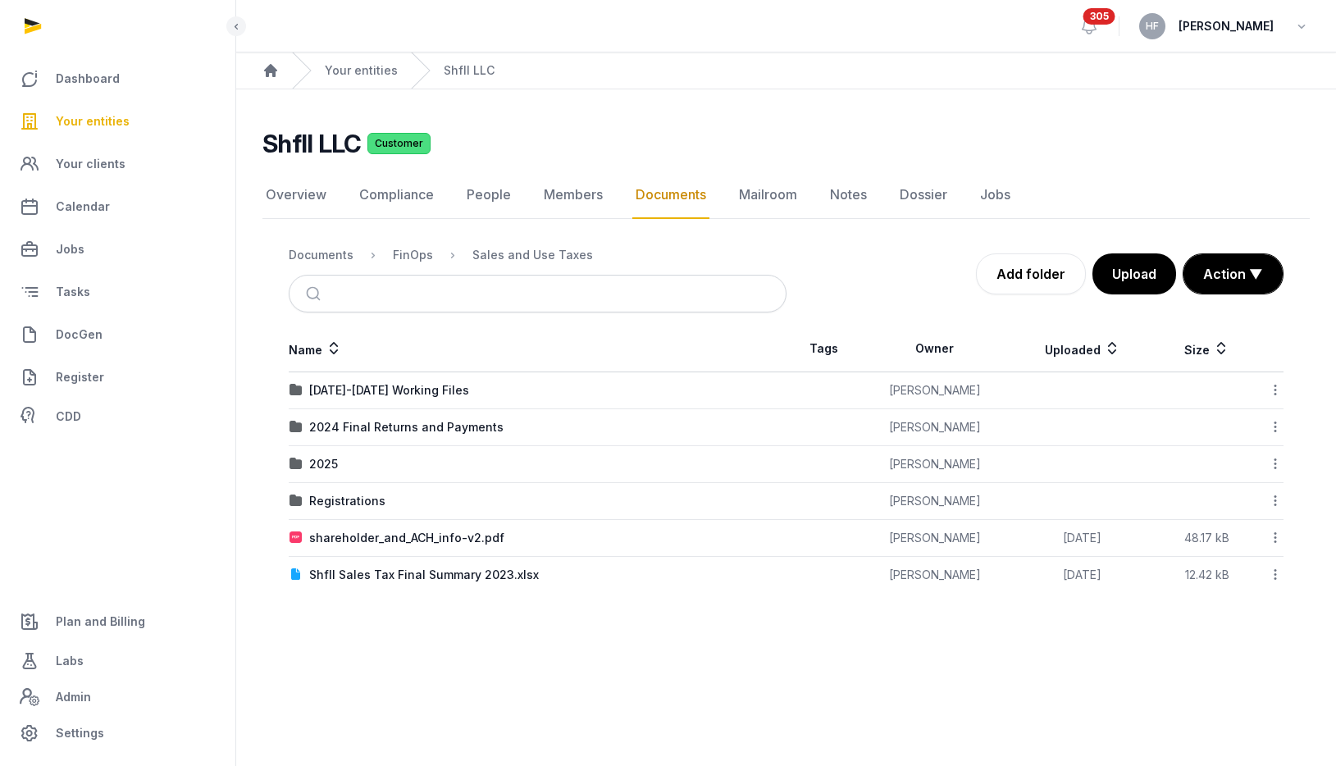
click at [302, 463] on img at bounding box center [296, 464] width 13 height 13
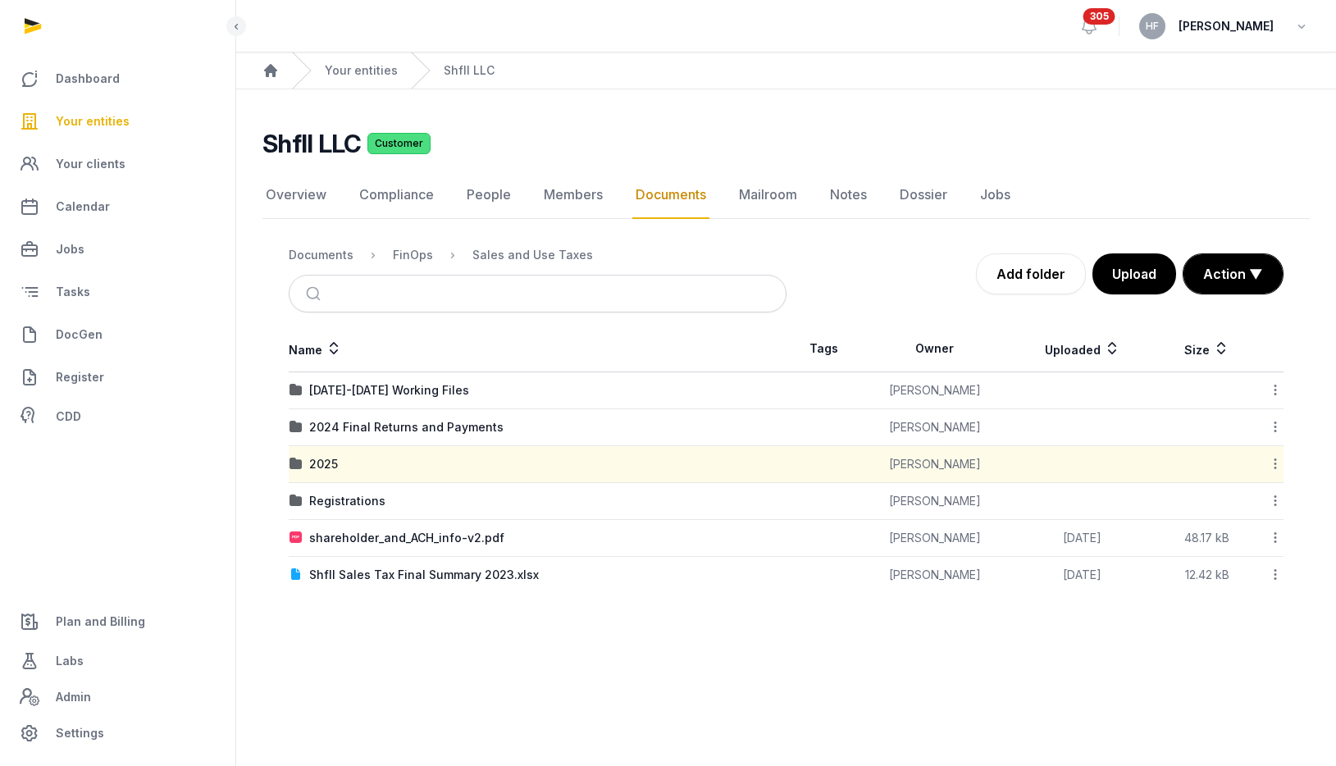
click at [302, 463] on img at bounding box center [296, 464] width 13 height 13
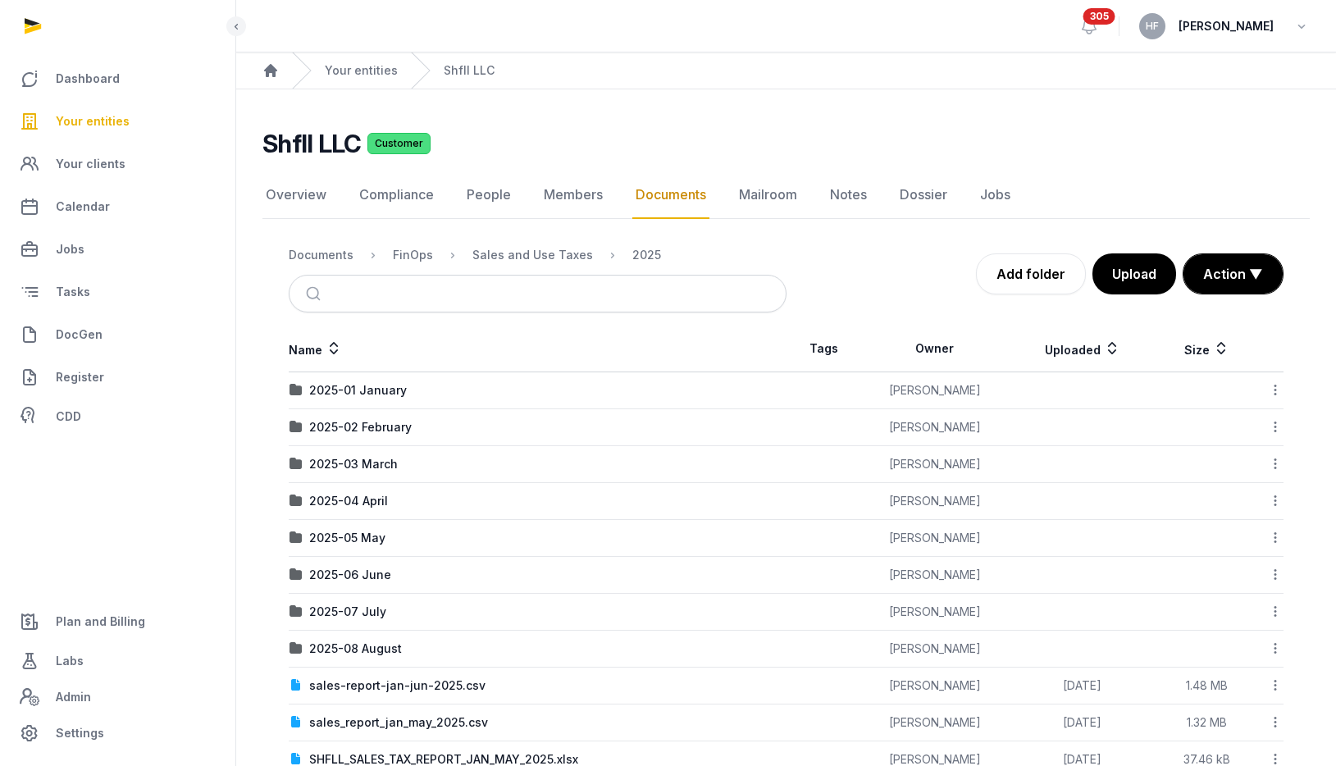
click at [1275, 651] on icon at bounding box center [1275, 648] width 15 height 17
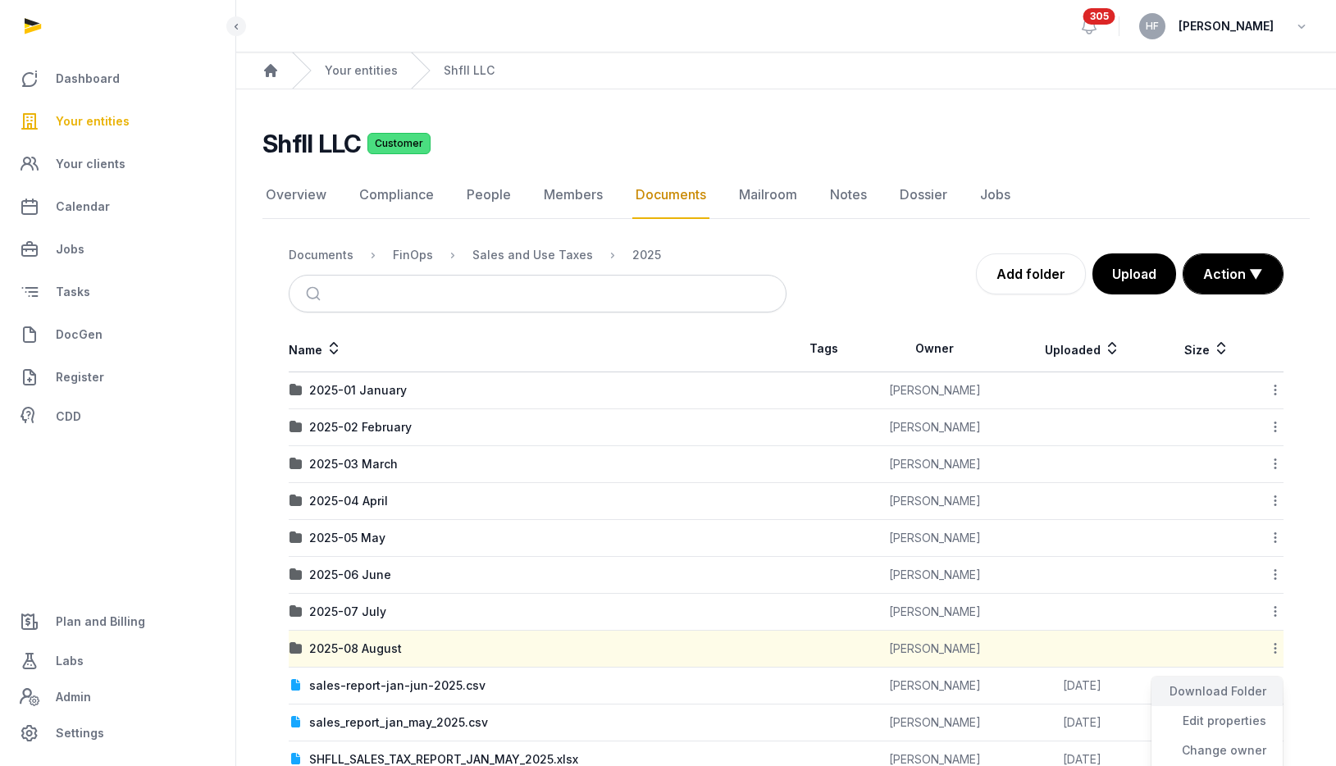
scroll to position [117, 0]
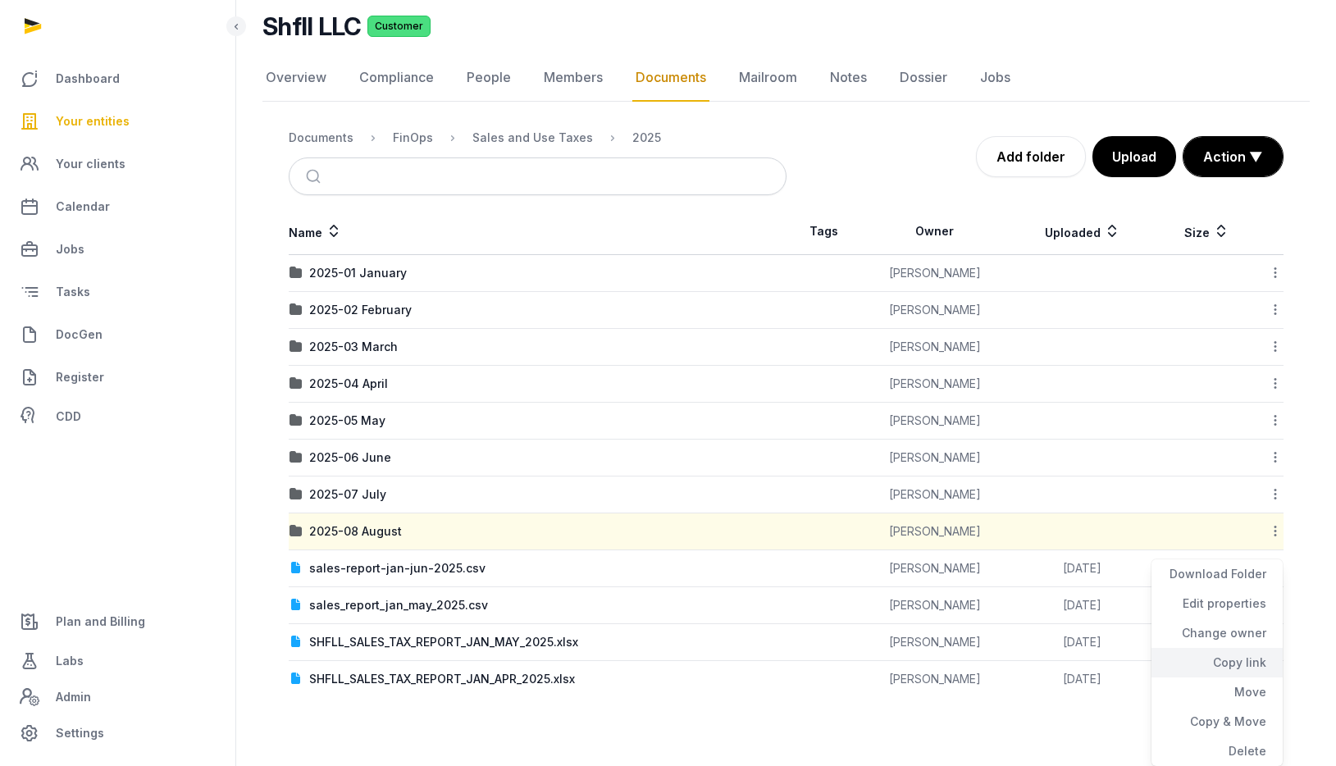
click at [1250, 671] on div "Copy link" at bounding box center [1217, 663] width 131 height 30
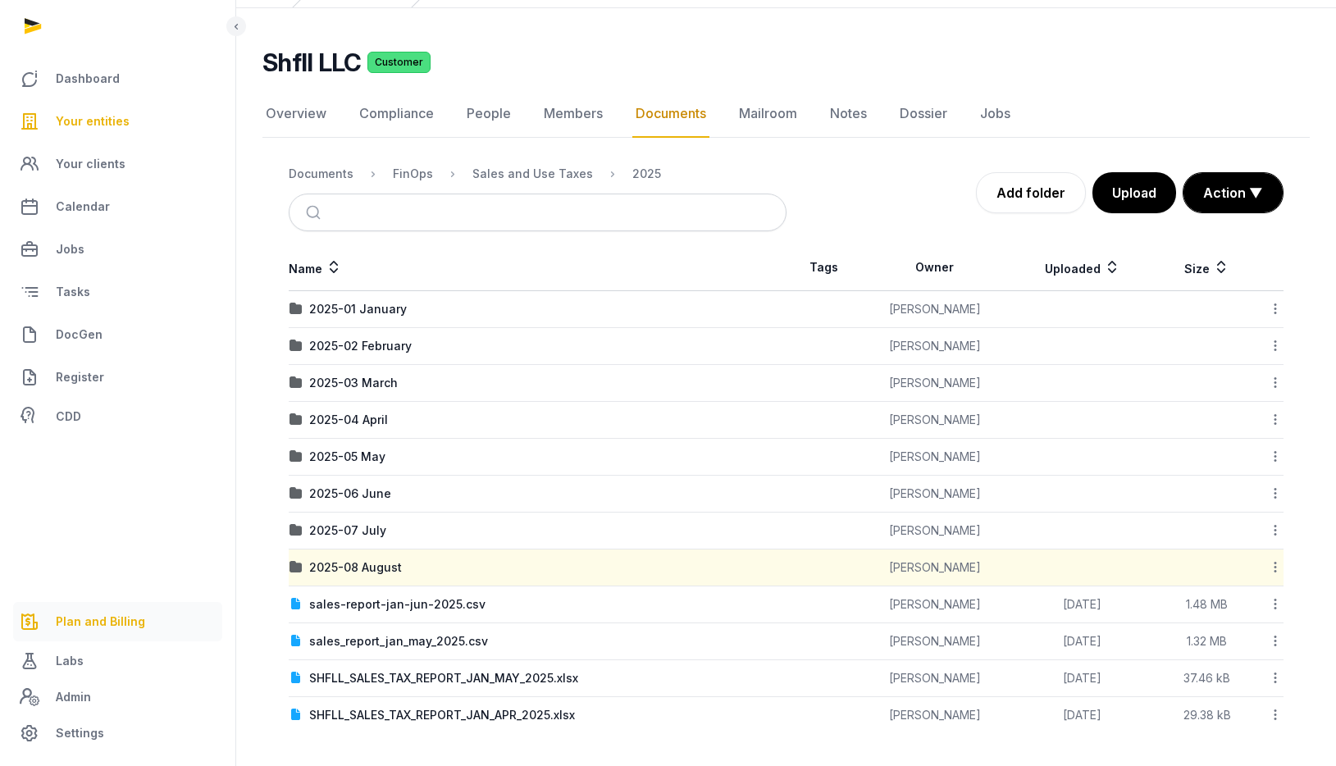
click at [120, 620] on span "Plan and Billing" at bounding box center [100, 622] width 89 height 20
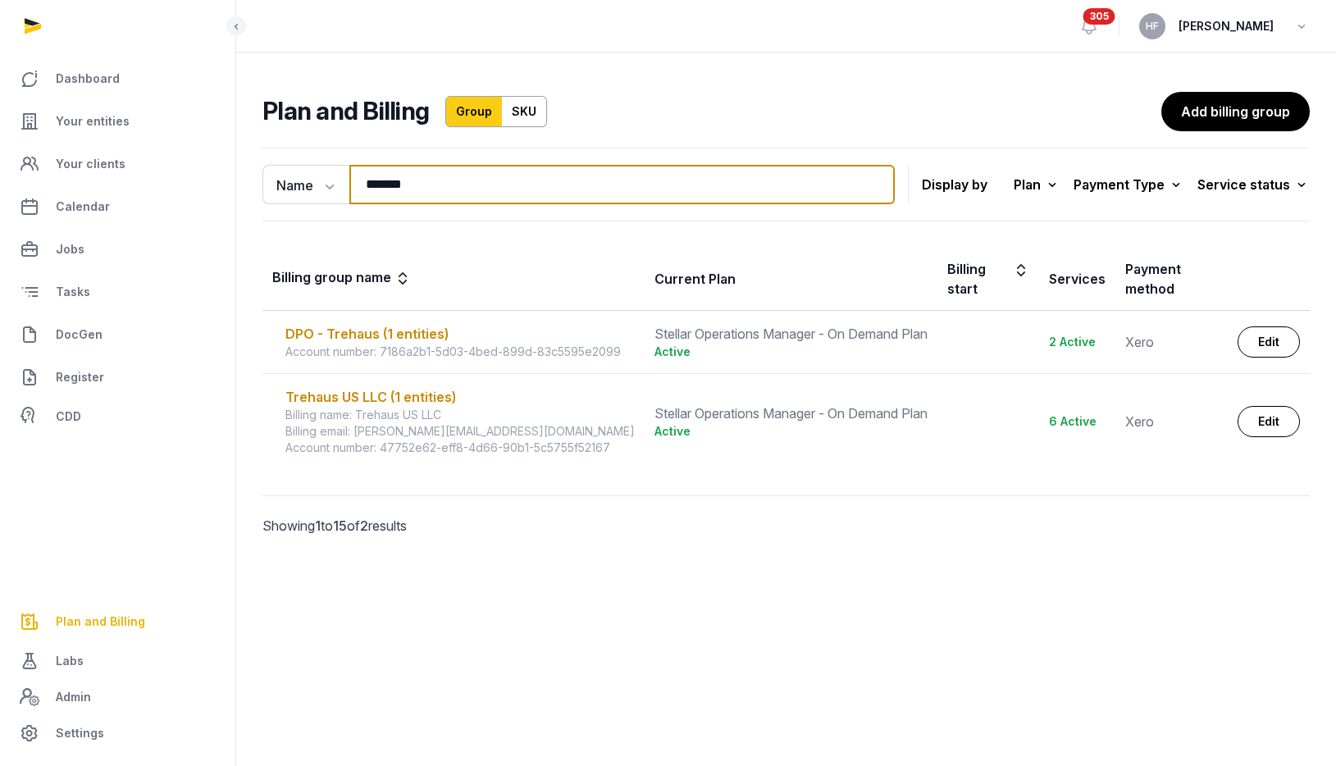
drag, startPoint x: 432, startPoint y: 183, endPoint x: 180, endPoint y: 183, distance: 251.8
click at [196, 183] on div "Dashboard Your entities Your clients Calendar Jobs Tasks DocGen Register CDD Pl…" at bounding box center [668, 383] width 1336 height 766
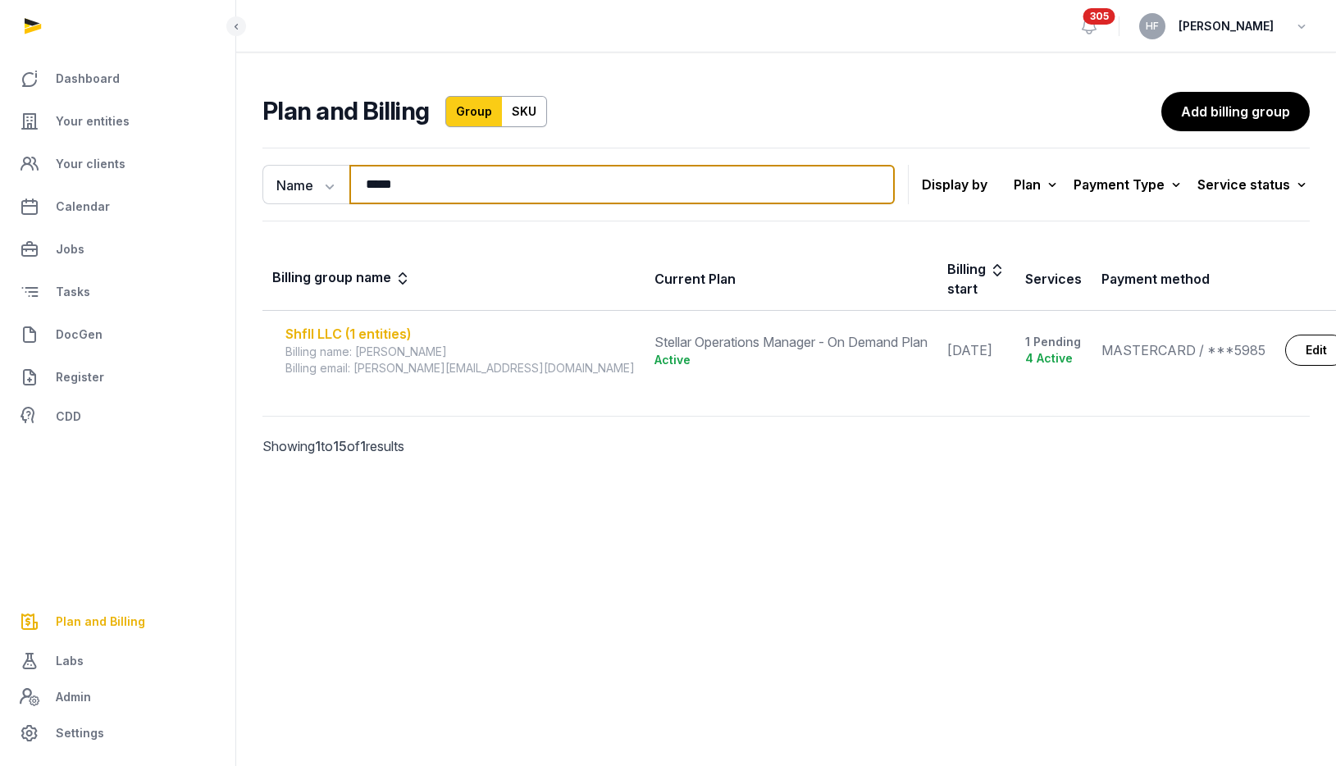
type input "*****"
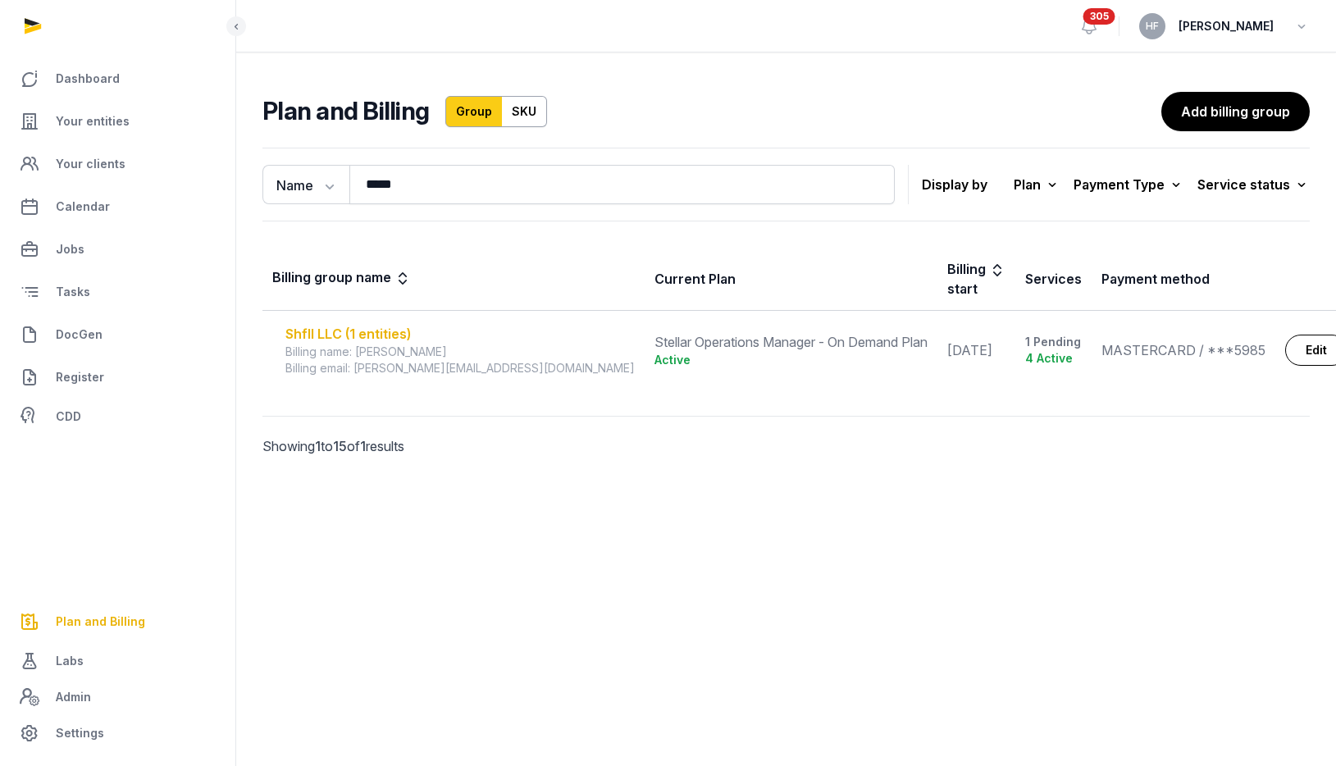
click at [368, 324] on div "Shfll LLC (1 entities)" at bounding box center [459, 334] width 349 height 20
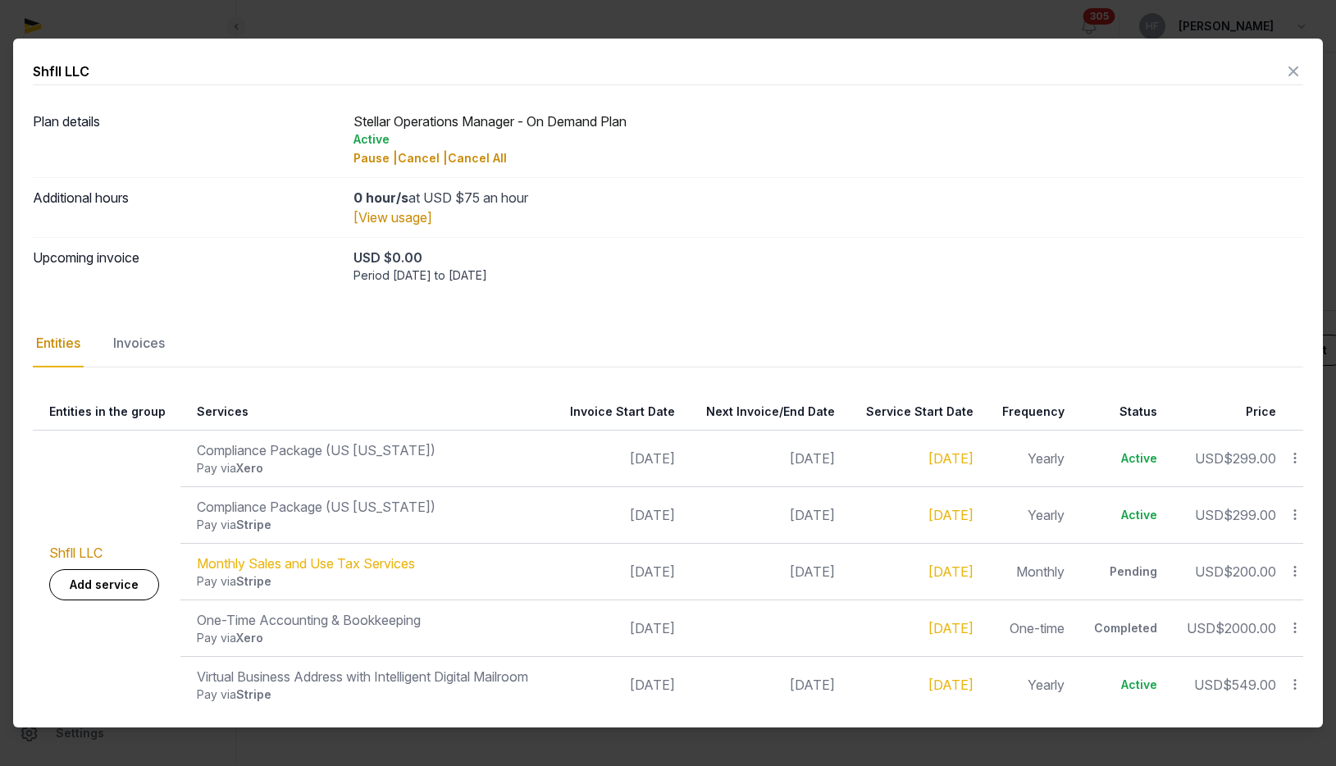
click at [1297, 571] on icon at bounding box center [1295, 571] width 15 height 17
click at [1267, 531] on div "Update" at bounding box center [1236, 536] width 131 height 30
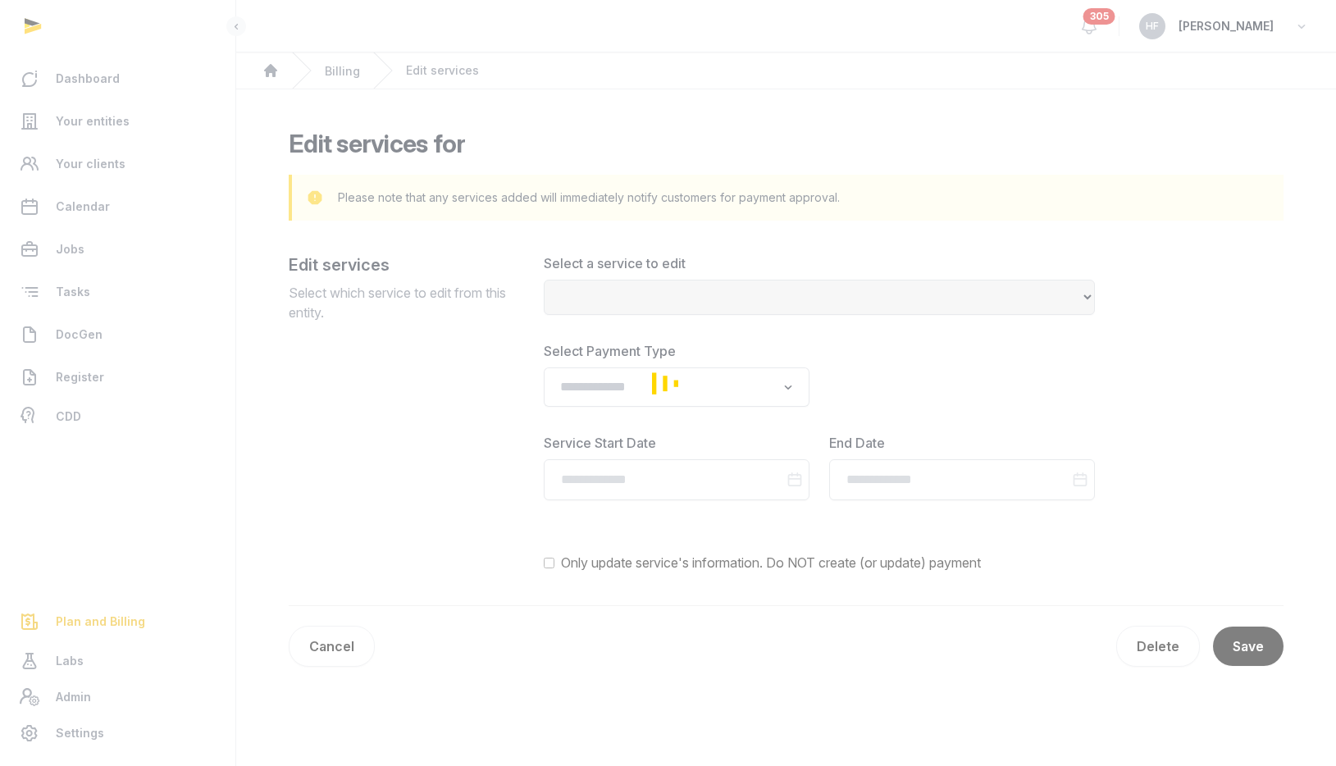
select select "**********"
type input "**********"
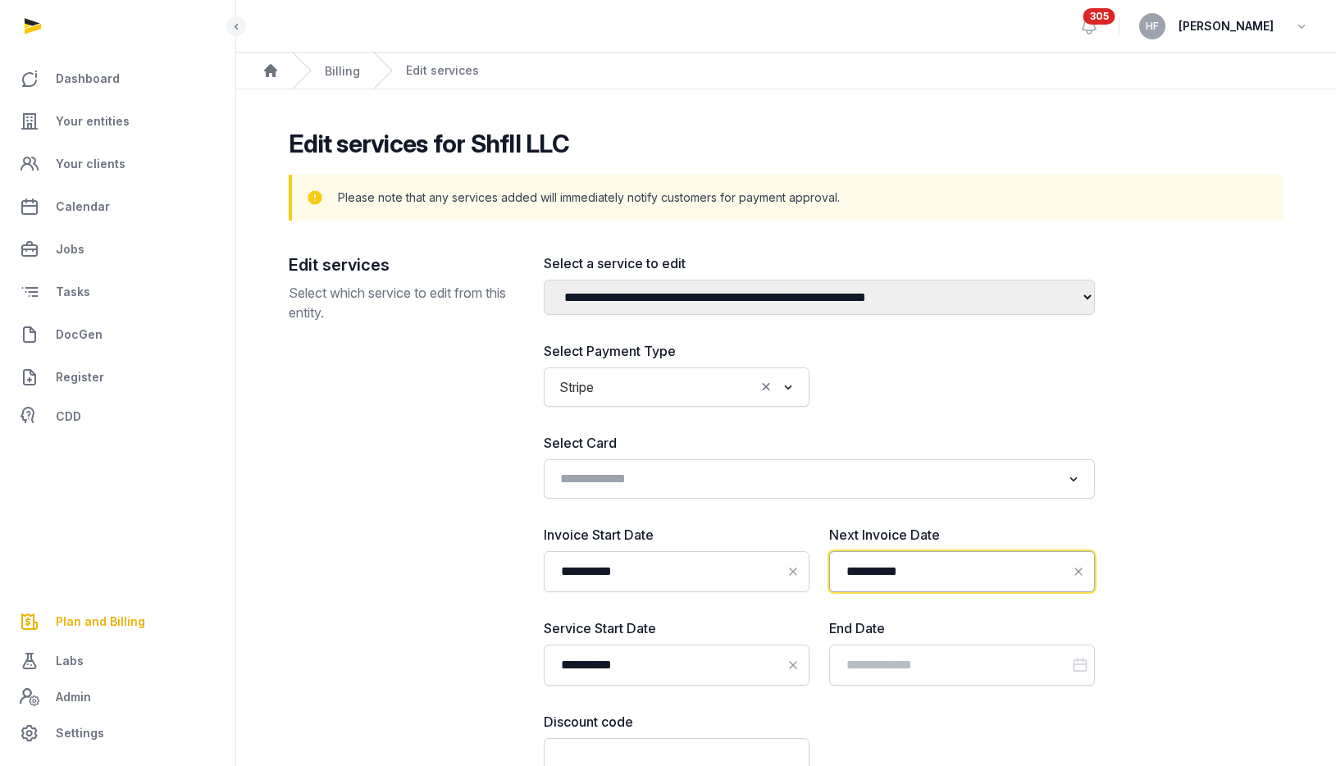
click at [936, 573] on input "**********" at bounding box center [962, 571] width 266 height 41
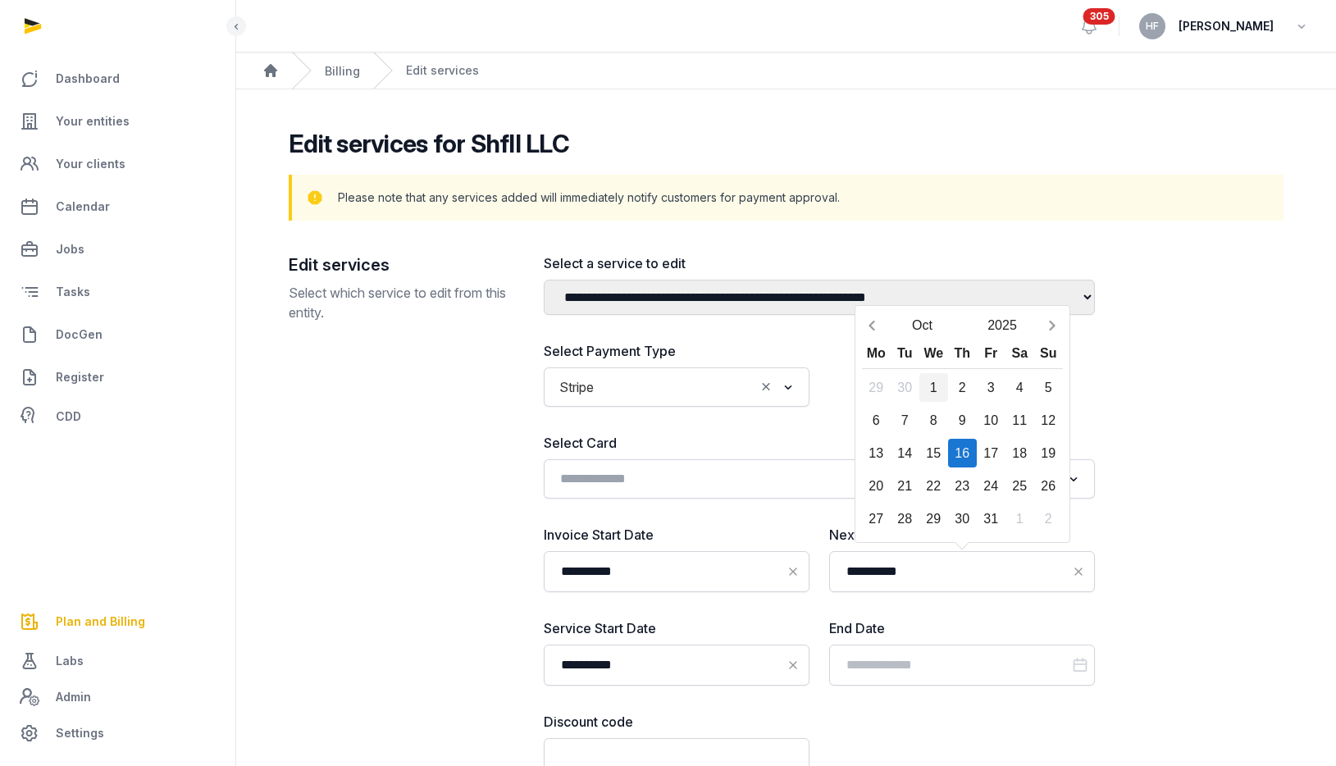
click at [934, 390] on div "1" at bounding box center [934, 387] width 29 height 29
type input "**********"
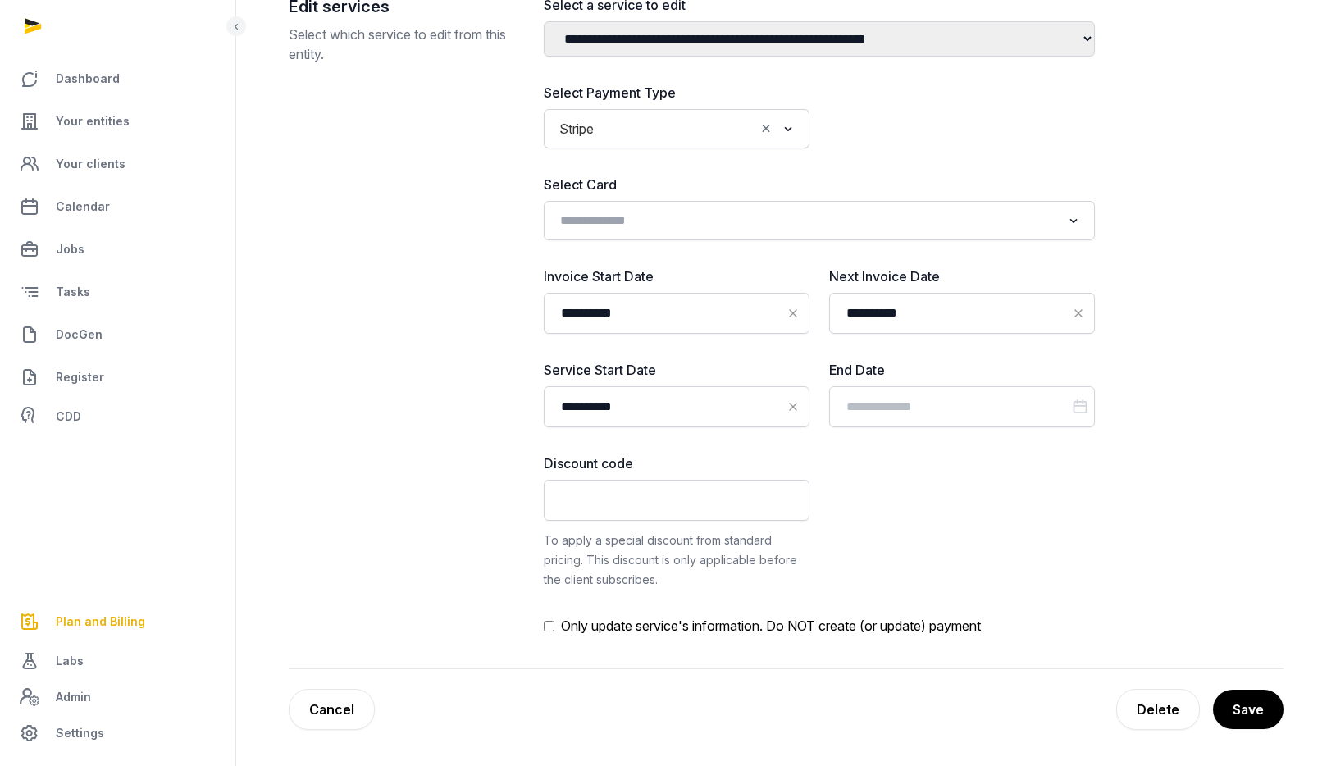
scroll to position [260, 0]
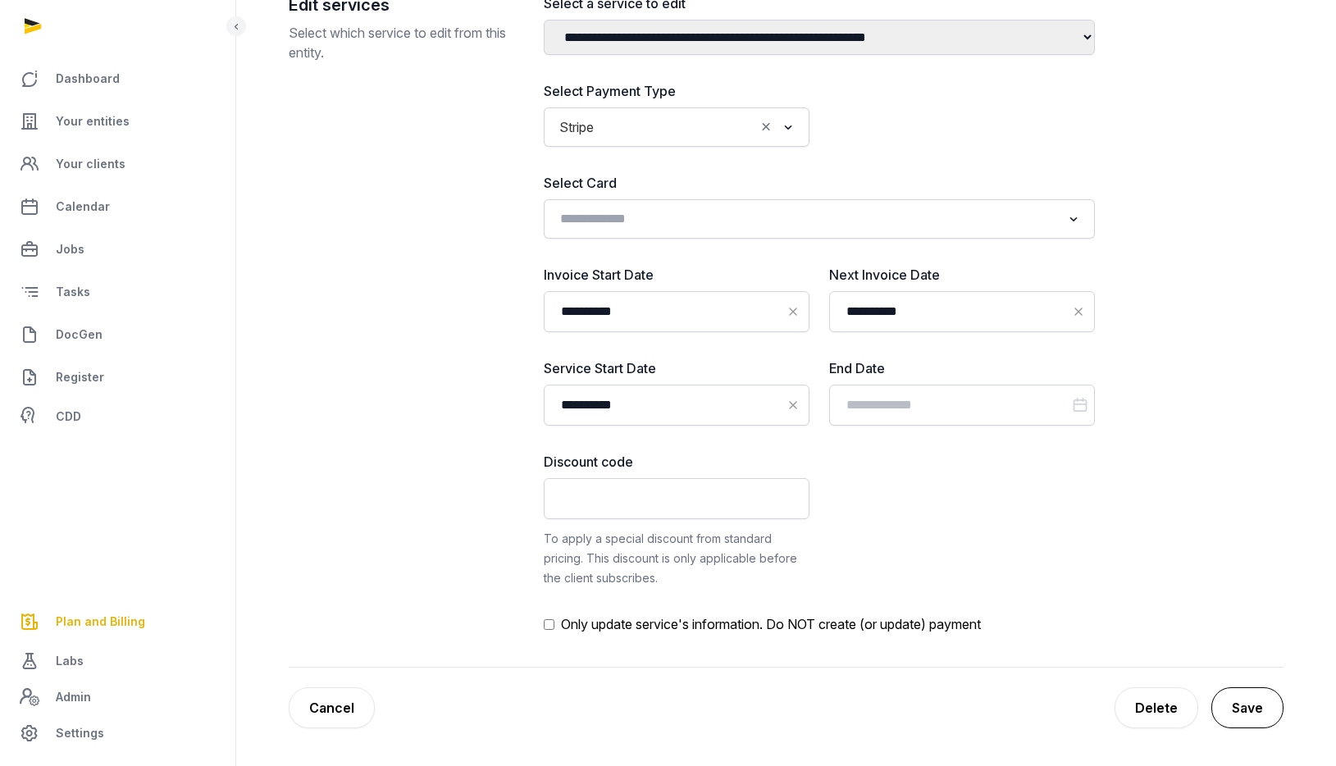
click at [1240, 701] on button "Save" at bounding box center [1248, 707] width 72 height 41
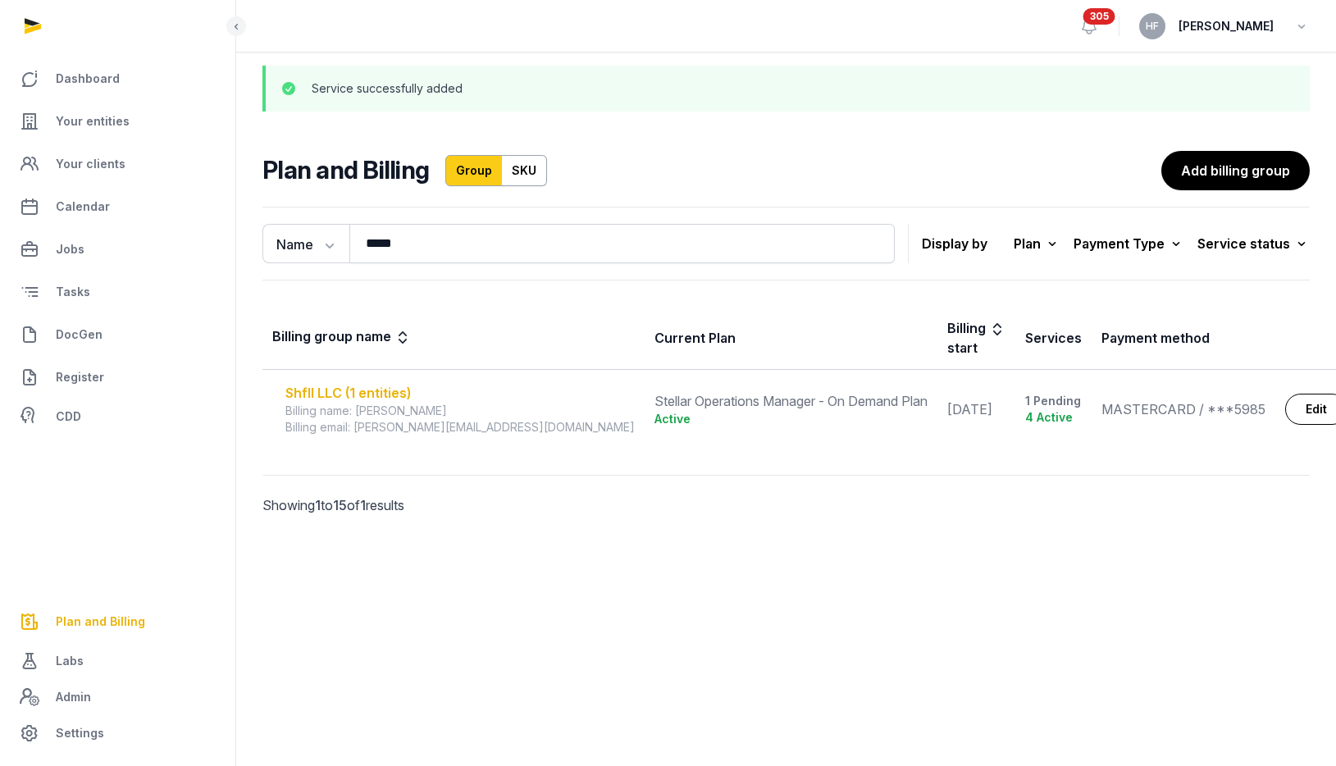
click at [363, 383] on div "Shfll LLC (1 entities)" at bounding box center [459, 393] width 349 height 20
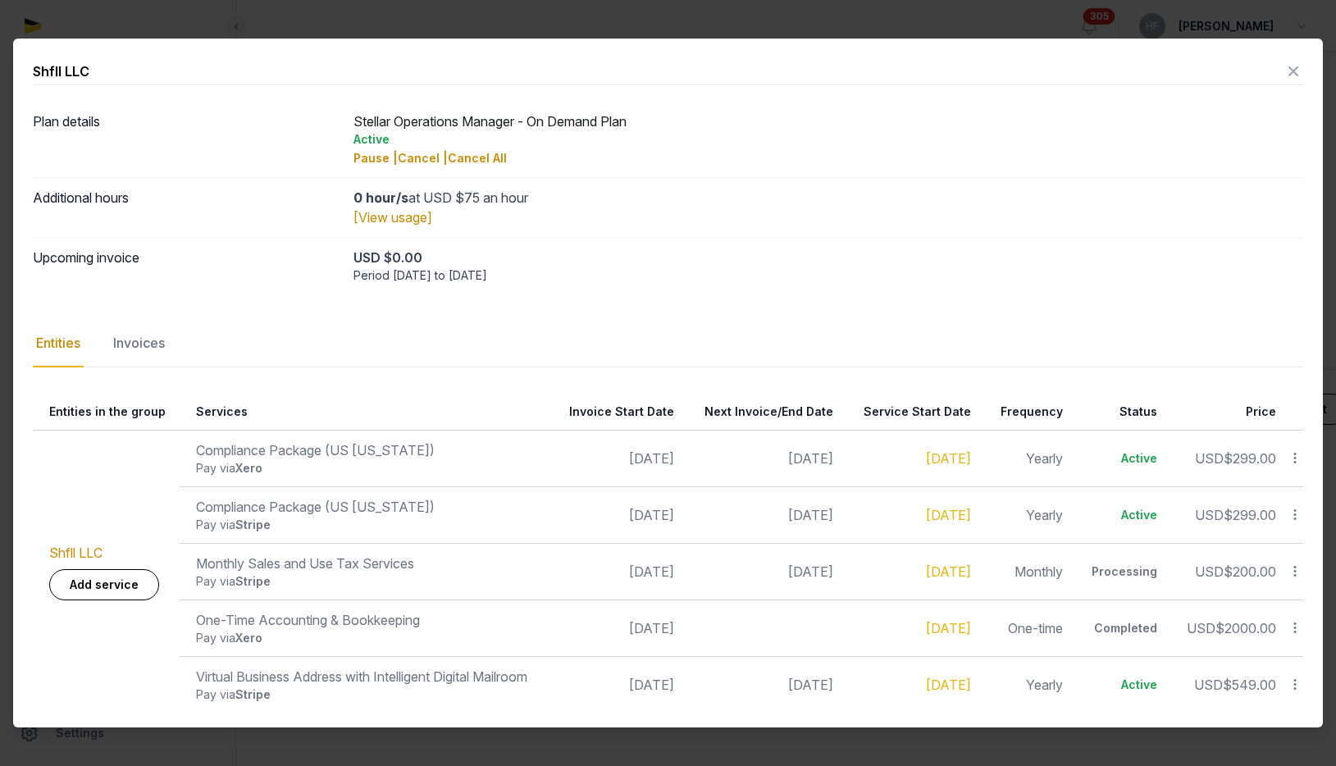
scroll to position [4, 0]
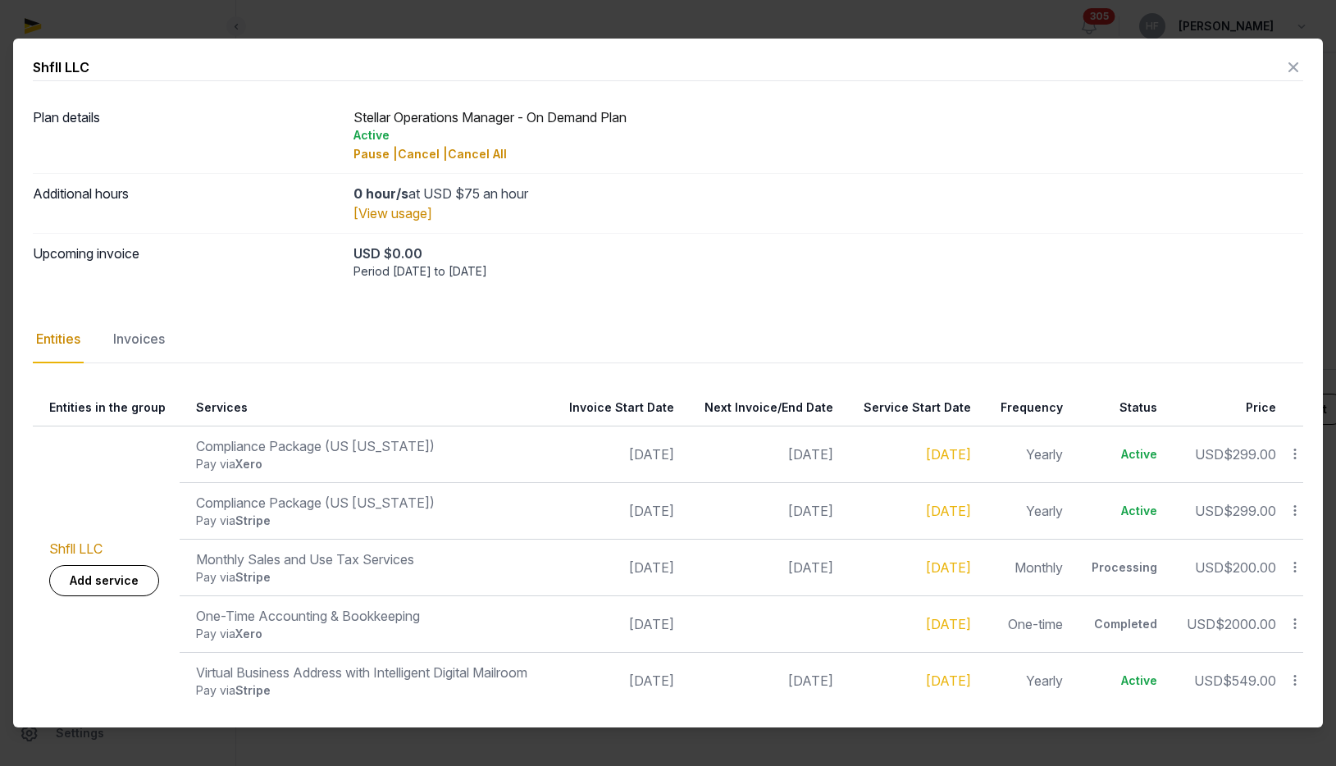
click at [1295, 564] on icon at bounding box center [1295, 567] width 15 height 17
click at [1261, 523] on div "Update" at bounding box center [1236, 532] width 131 height 30
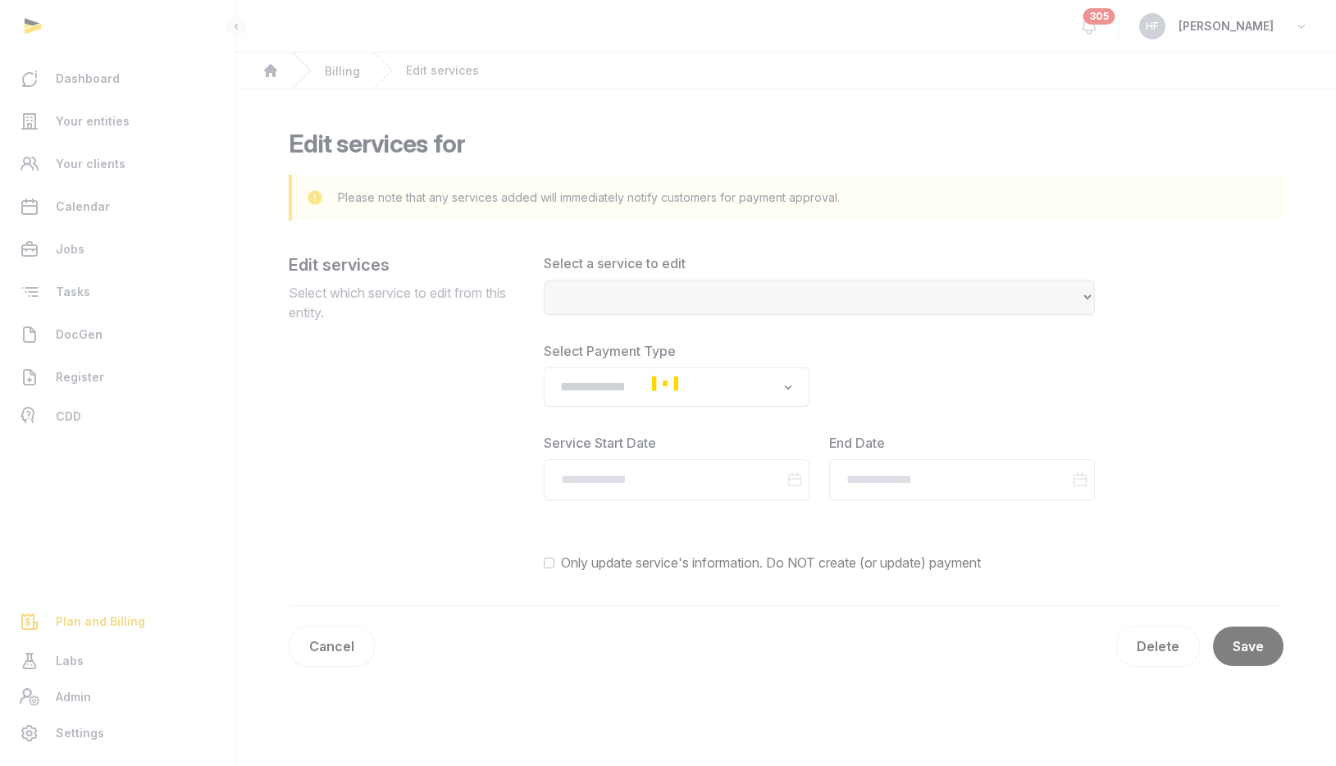
select select "**********"
type input "**********"
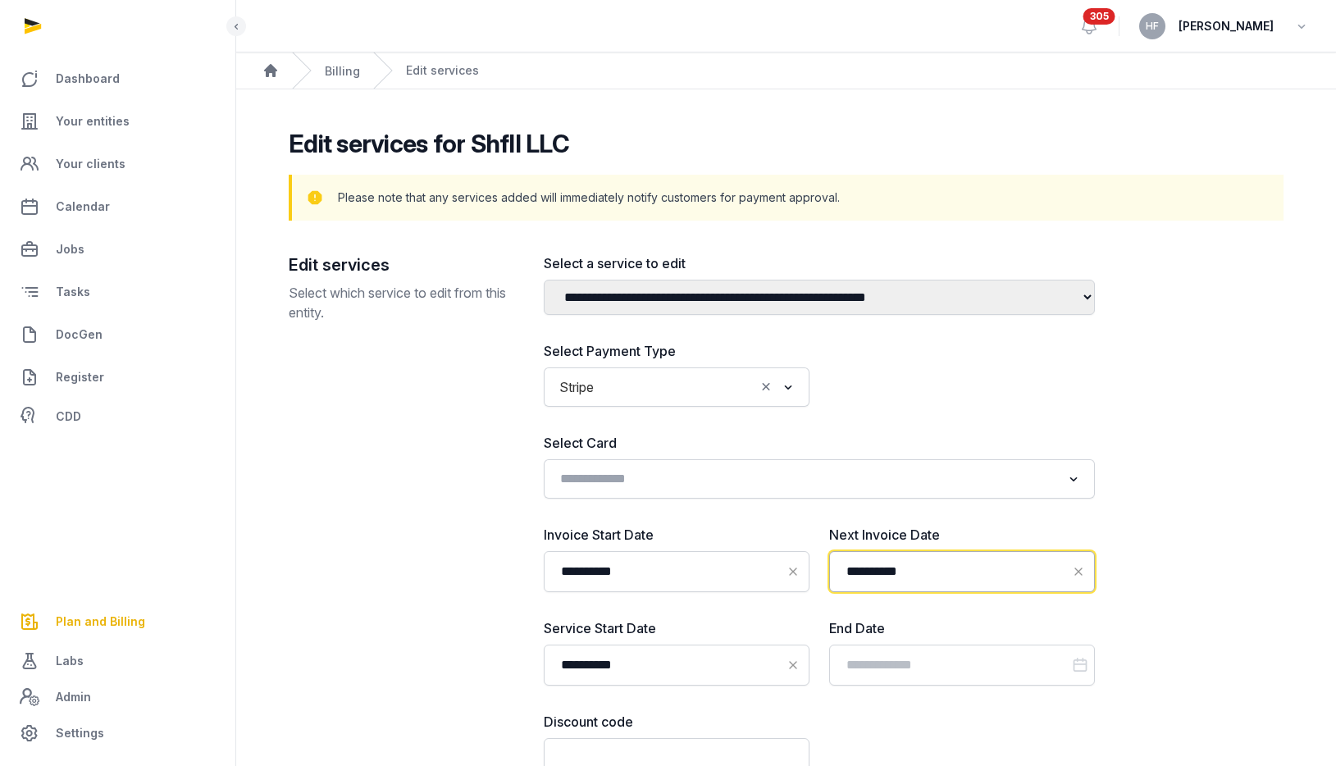
click at [929, 569] on input "**********" at bounding box center [962, 571] width 266 height 41
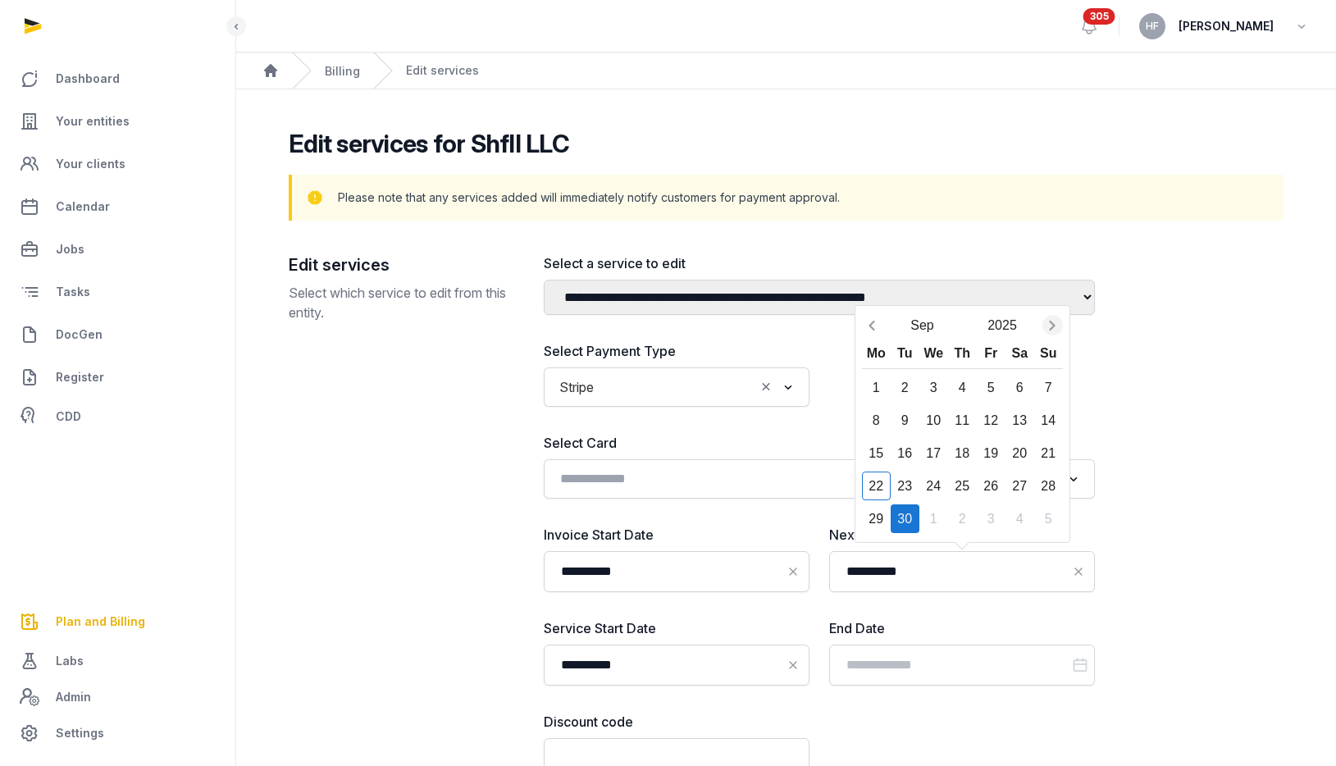
click at [1053, 327] on icon "Next month" at bounding box center [1053, 326] width 6 height 10
click at [1019, 381] on div "1" at bounding box center [1020, 387] width 29 height 29
type input "**********"
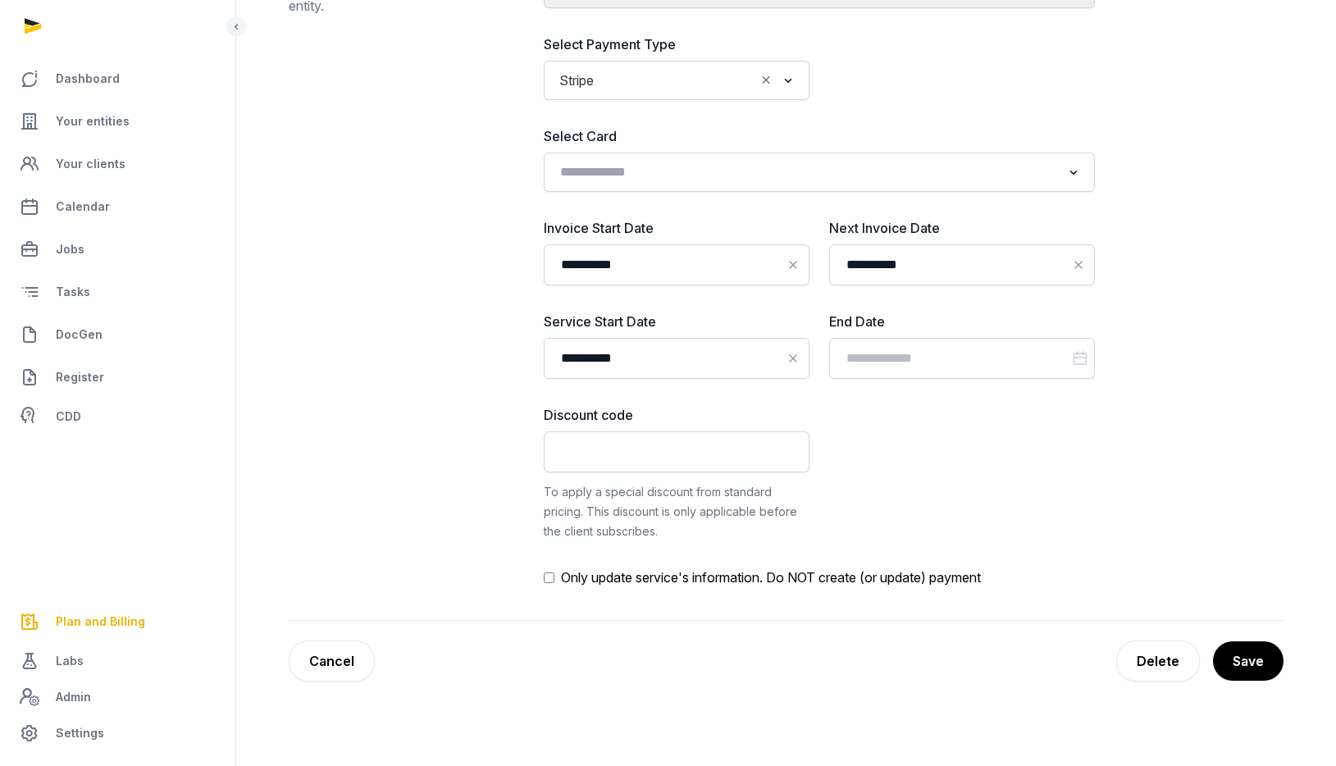
scroll to position [417, 0]
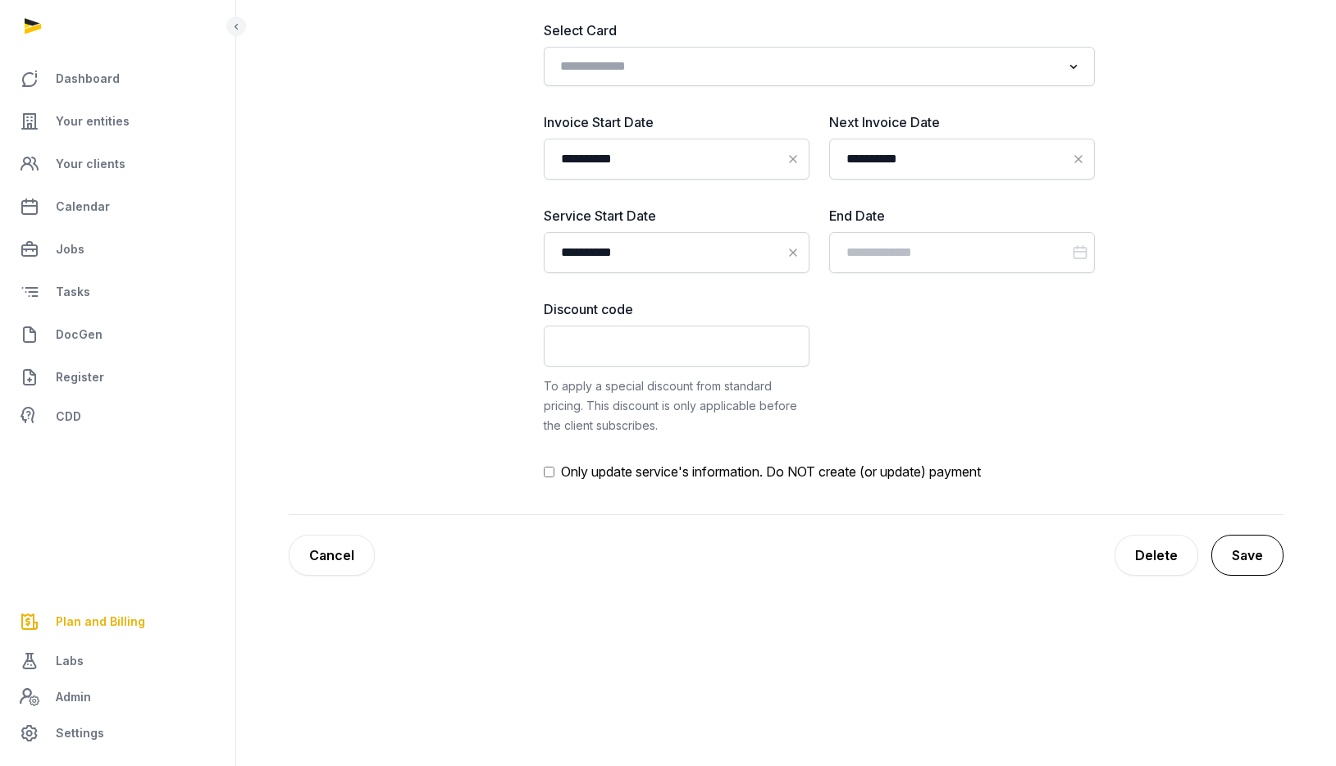
click at [1258, 552] on button "Save" at bounding box center [1248, 555] width 72 height 41
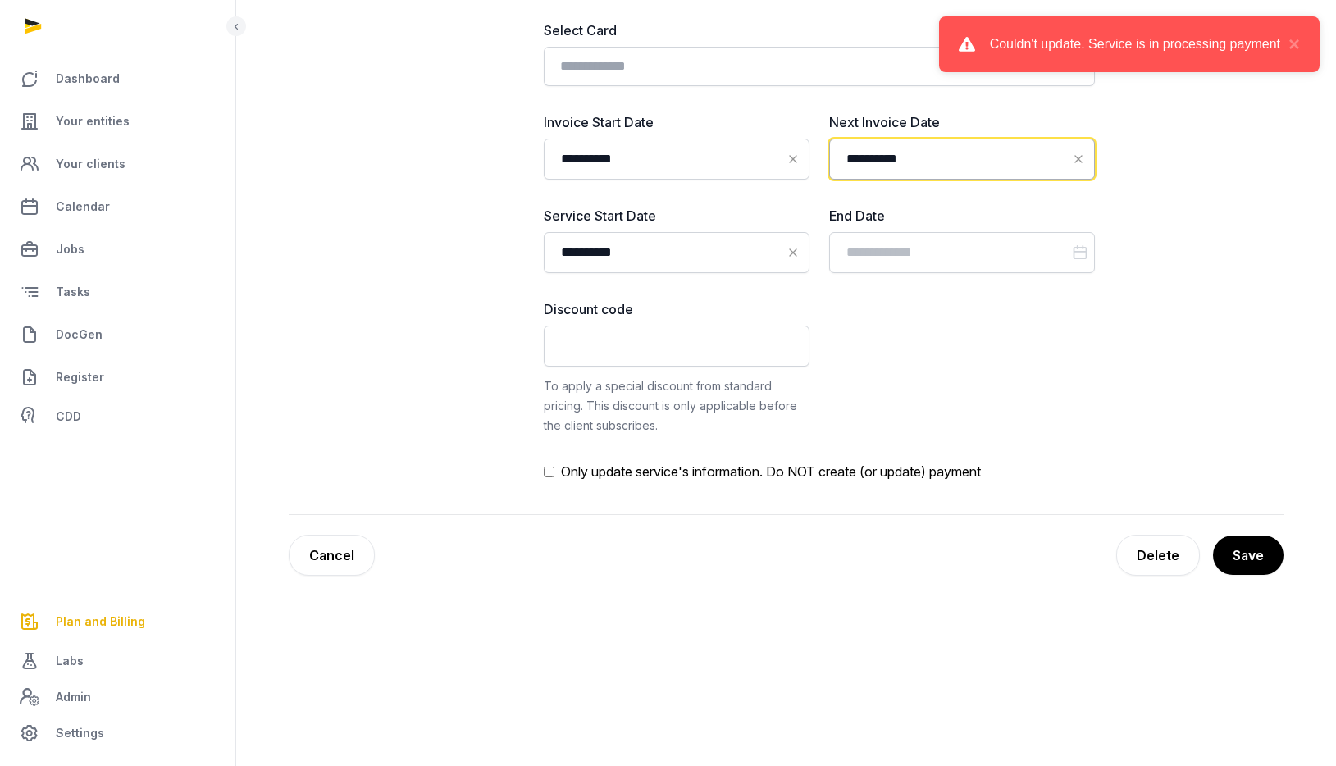
click at [973, 148] on input "**********" at bounding box center [962, 159] width 266 height 41
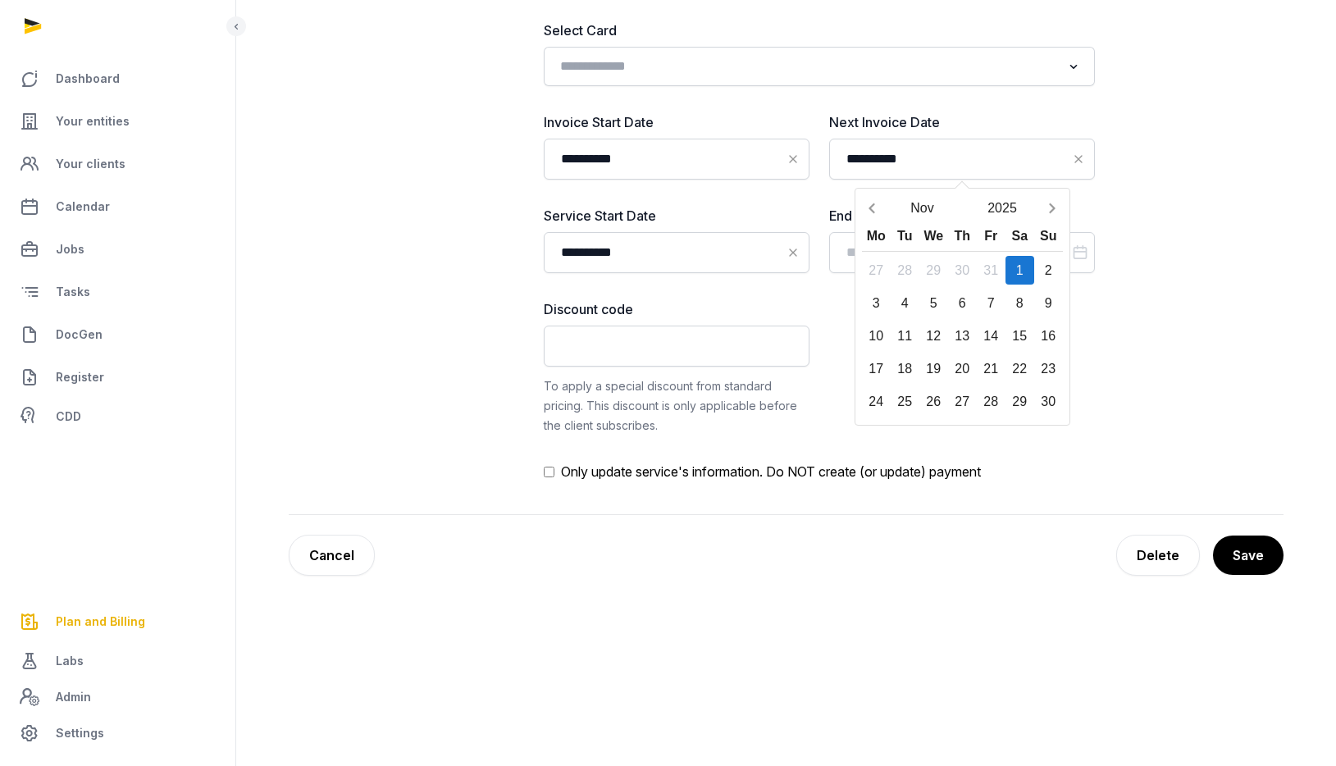
click at [966, 122] on label "Next Invoice Date" at bounding box center [962, 122] width 266 height 20
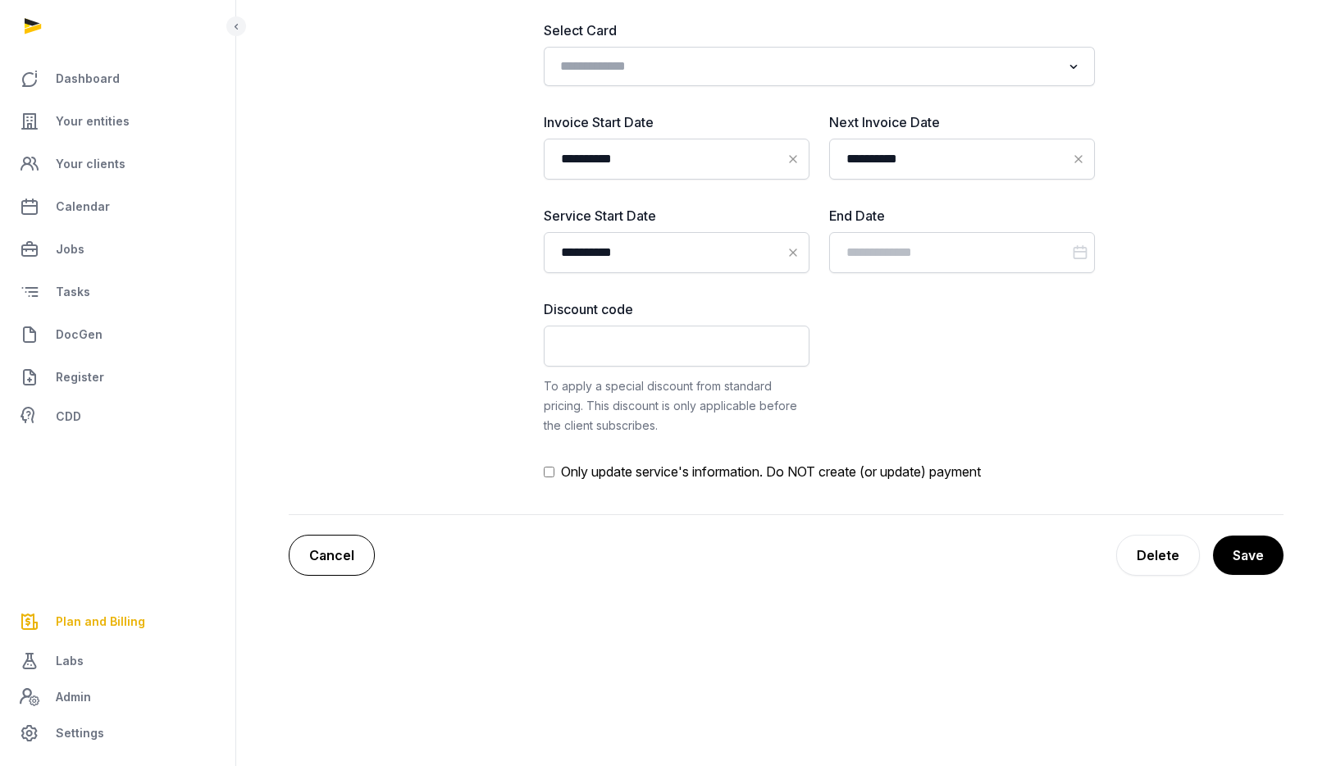
click at [354, 550] on link "Cancel" at bounding box center [332, 555] width 86 height 41
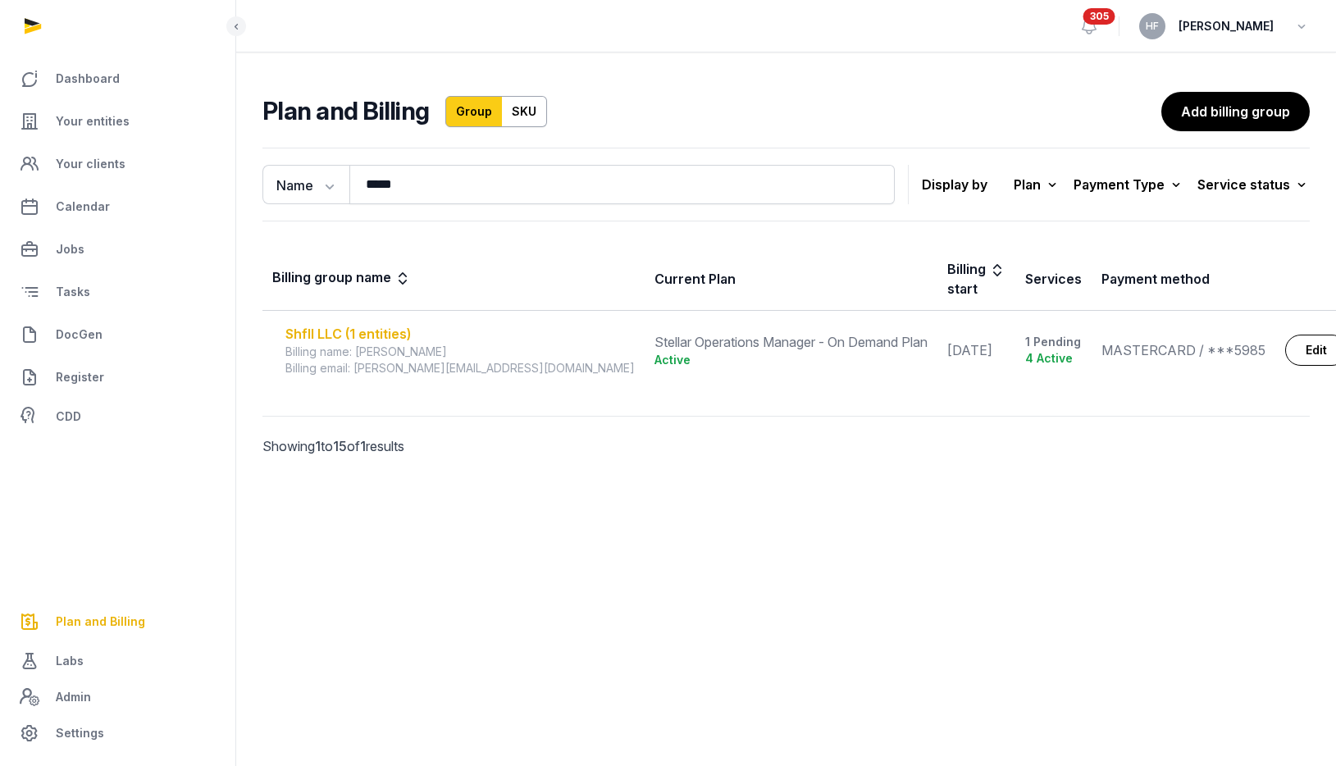
click at [330, 324] on div "Shfll LLC (1 entities)" at bounding box center [459, 334] width 349 height 20
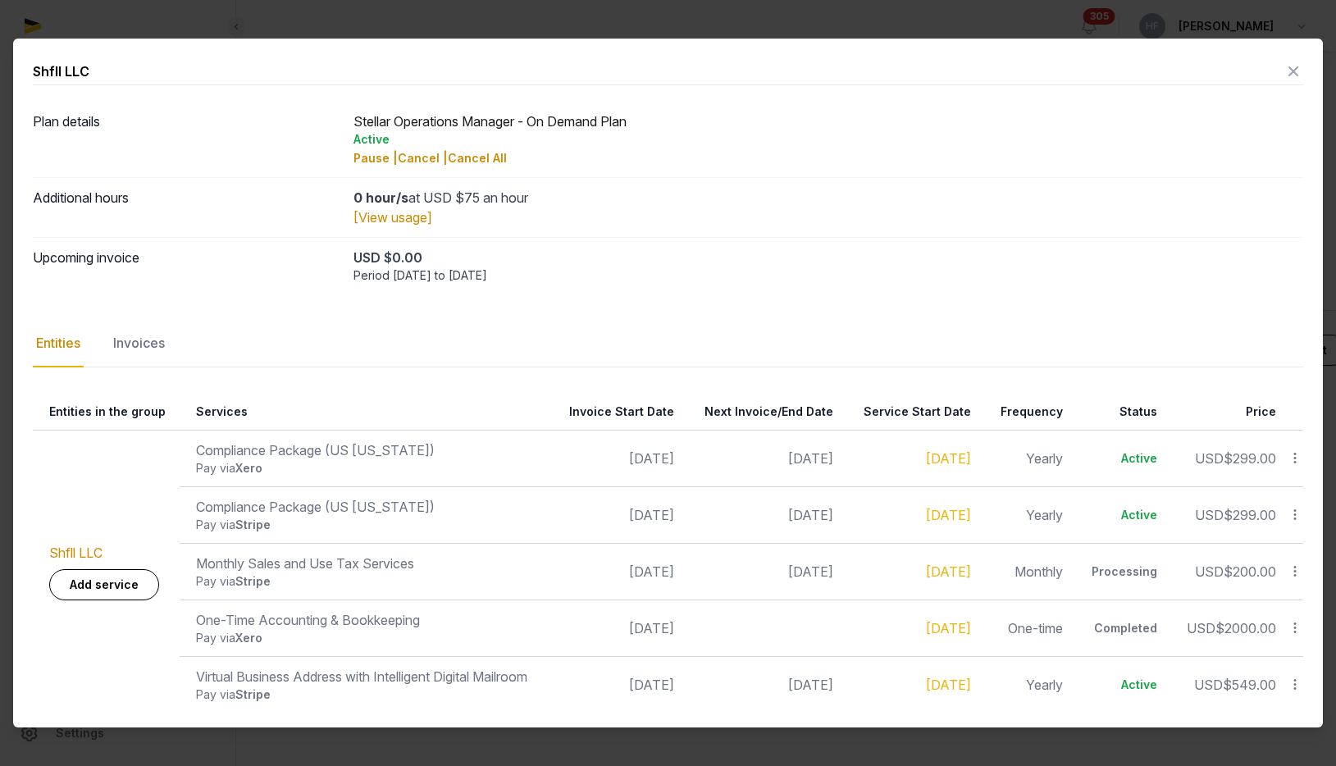
click at [1299, 573] on icon at bounding box center [1295, 571] width 15 height 17
click at [1282, 541] on div "Update" at bounding box center [1236, 536] width 131 height 30
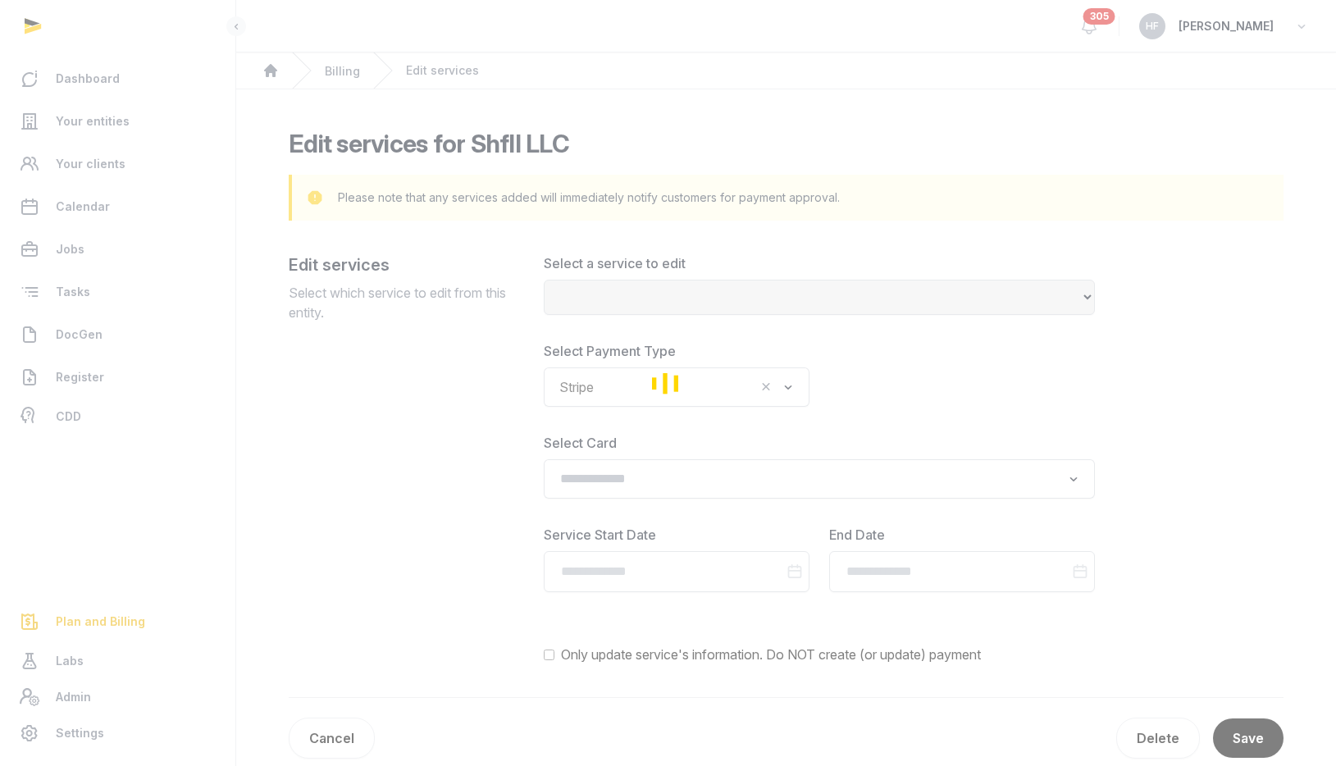
select select "**********"
type input "**********"
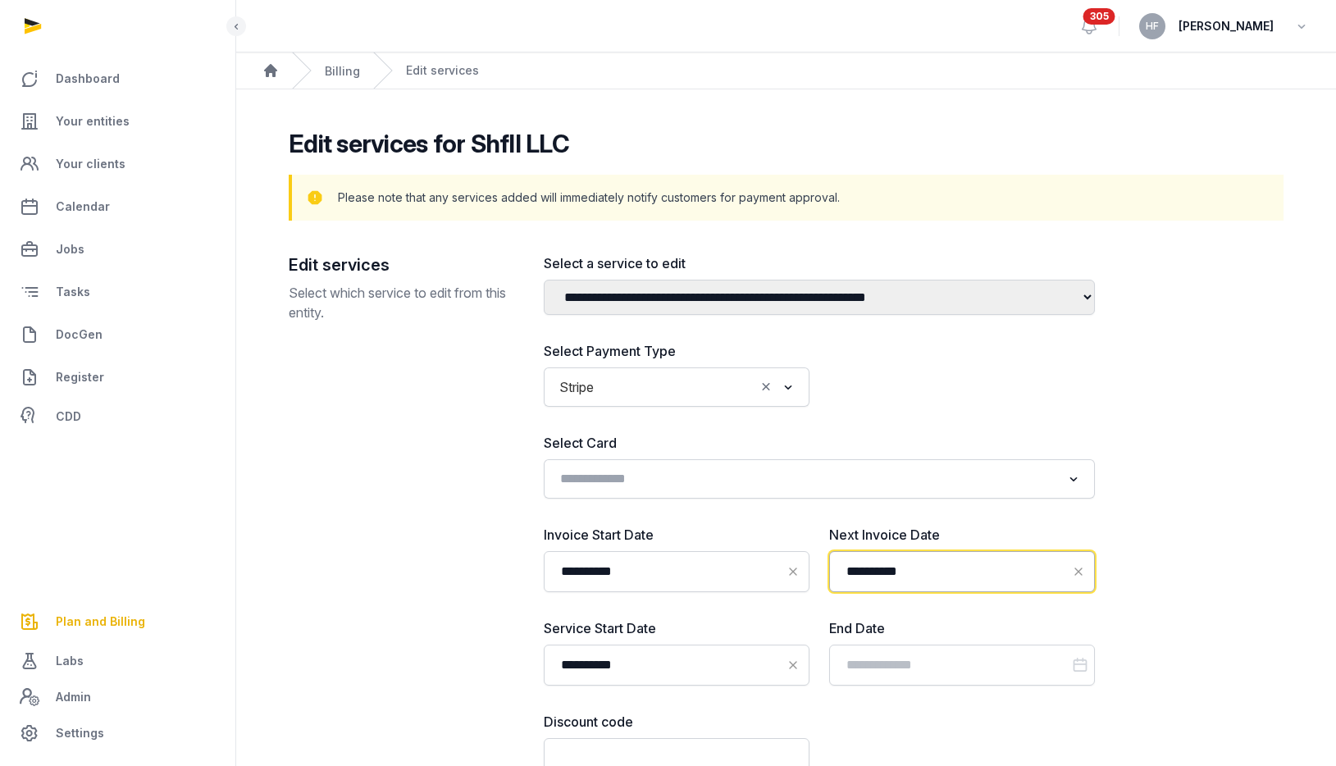
click at [935, 570] on input "**********" at bounding box center [962, 571] width 266 height 41
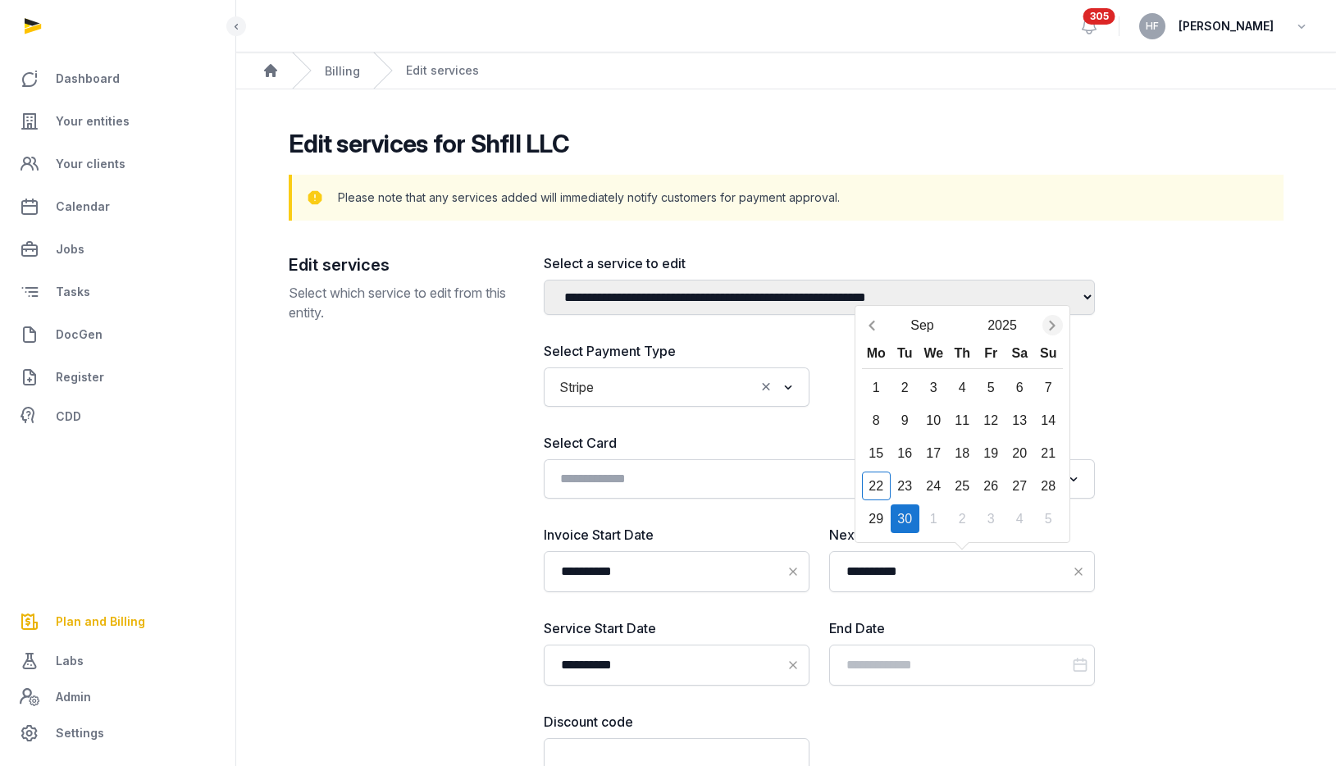
click at [1051, 323] on icon "Next month" at bounding box center [1052, 325] width 16 height 16
click at [925, 390] on div "1" at bounding box center [934, 387] width 29 height 29
type input "**********"
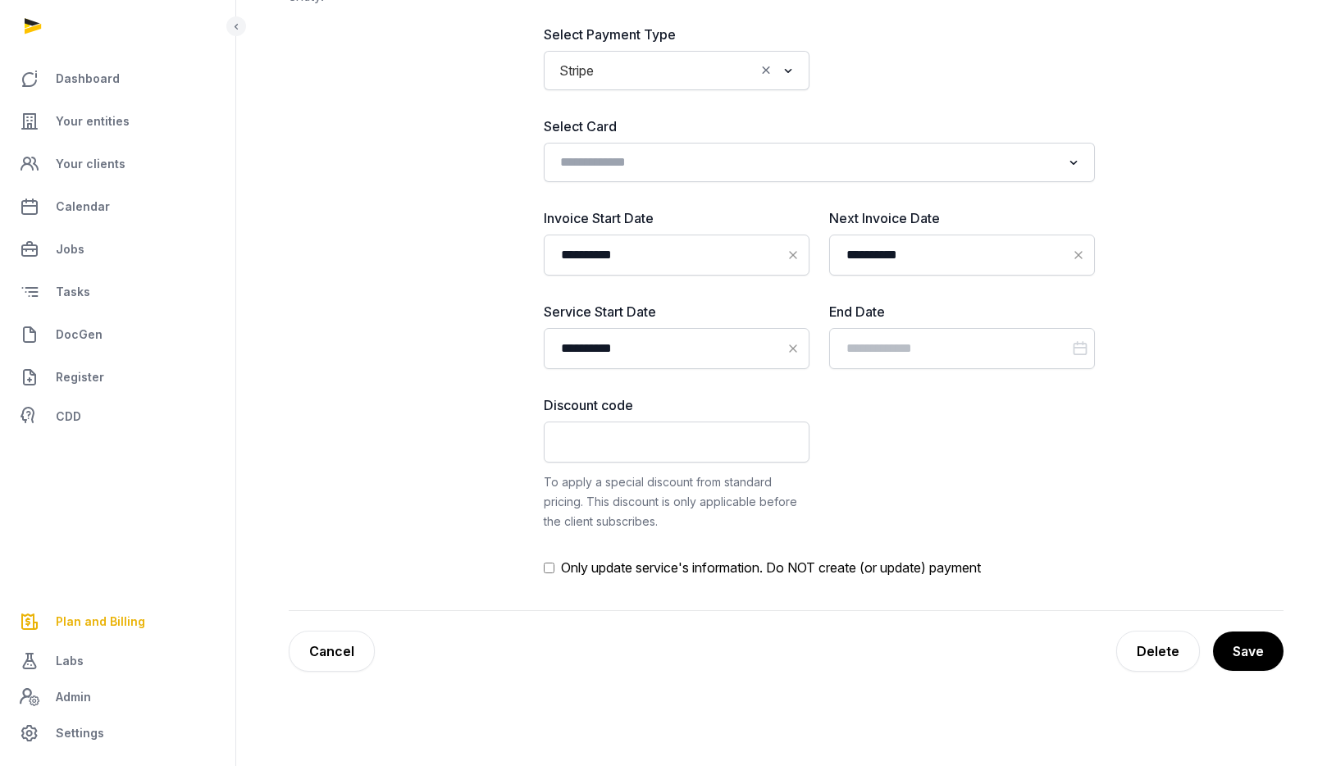
scroll to position [349, 0]
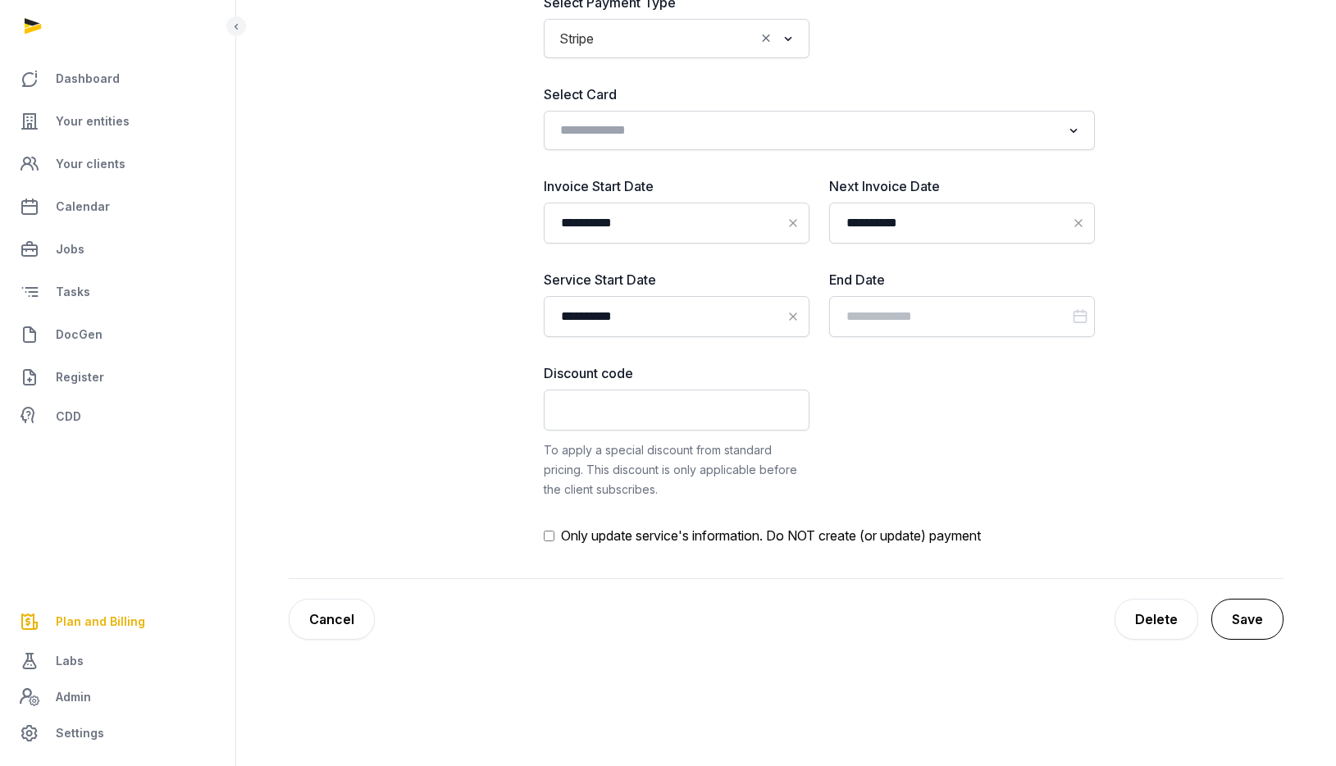
click at [1249, 628] on button "Save" at bounding box center [1248, 619] width 72 height 41
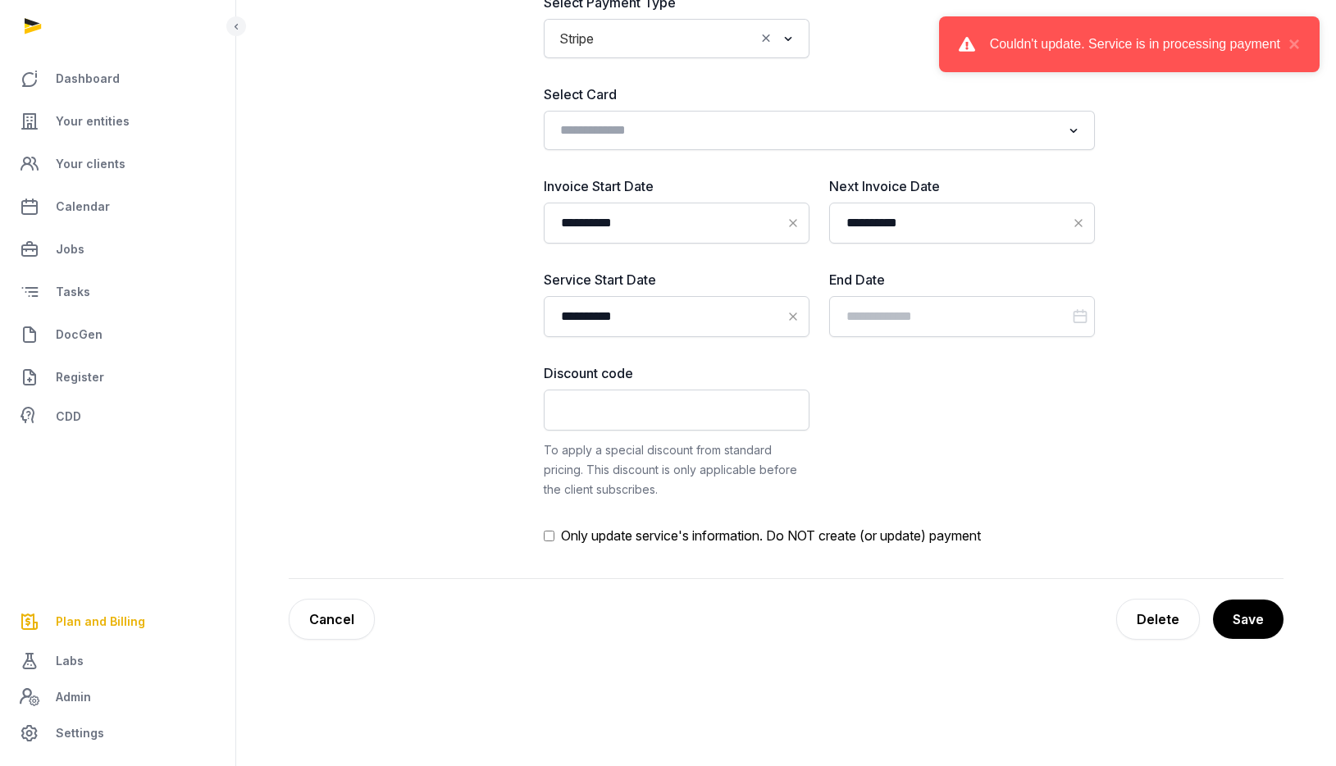
click at [1039, 363] on div "**********" at bounding box center [819, 225] width 551 height 641
